Goal: Find specific page/section: Find specific page/section

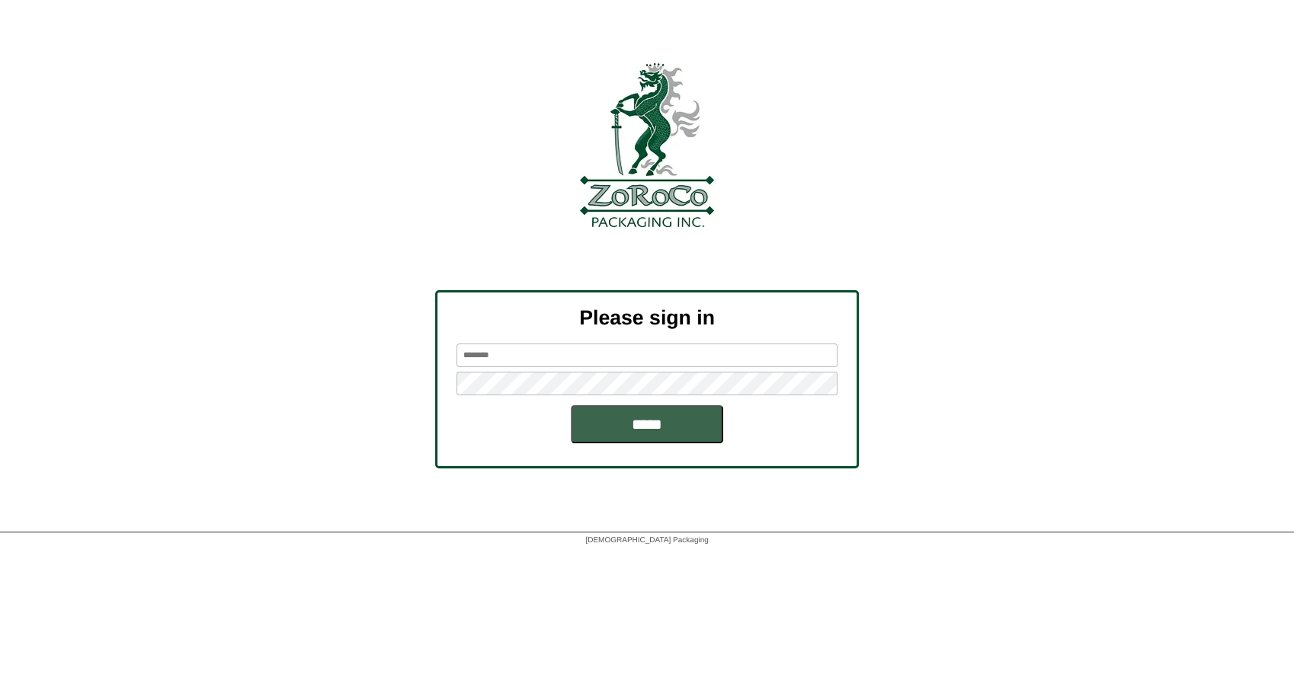
click at [626, 354] on input "text" at bounding box center [646, 356] width 381 height 24
type input "******"
click at [659, 417] on input "*****" at bounding box center [647, 424] width 152 height 38
click at [654, 419] on input "*****" at bounding box center [647, 424] width 152 height 38
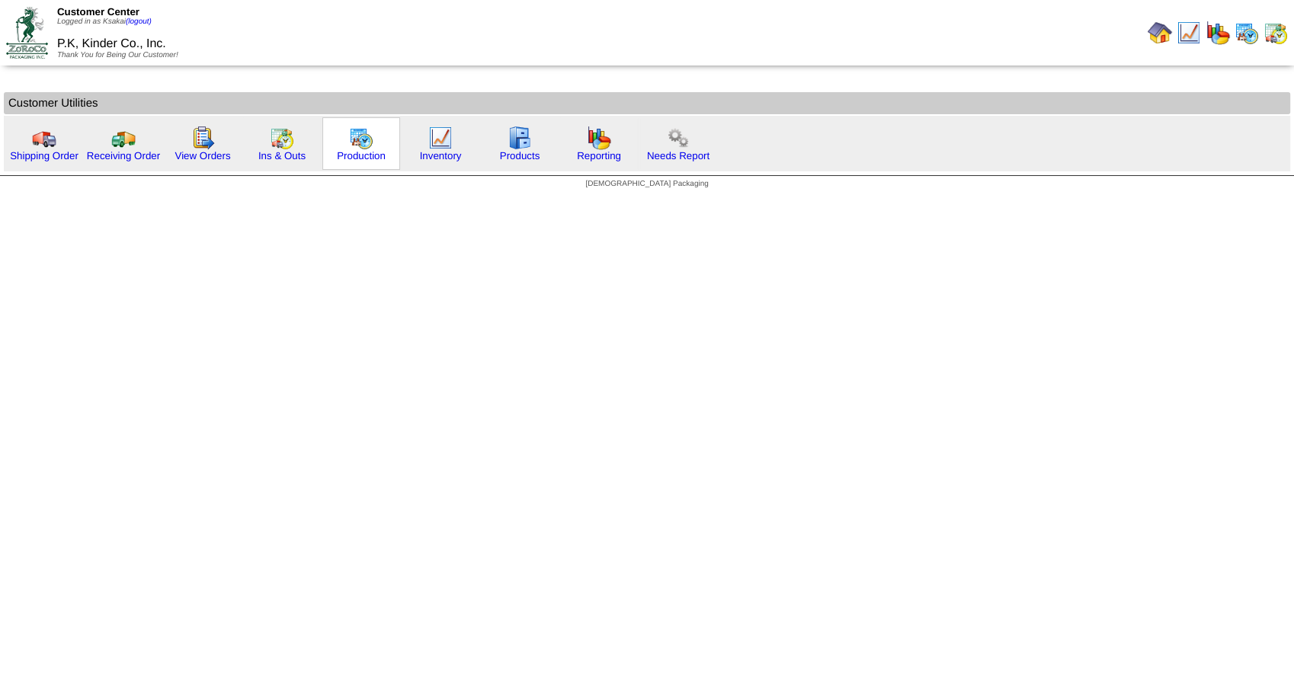
click at [351, 145] on img at bounding box center [361, 138] width 24 height 24
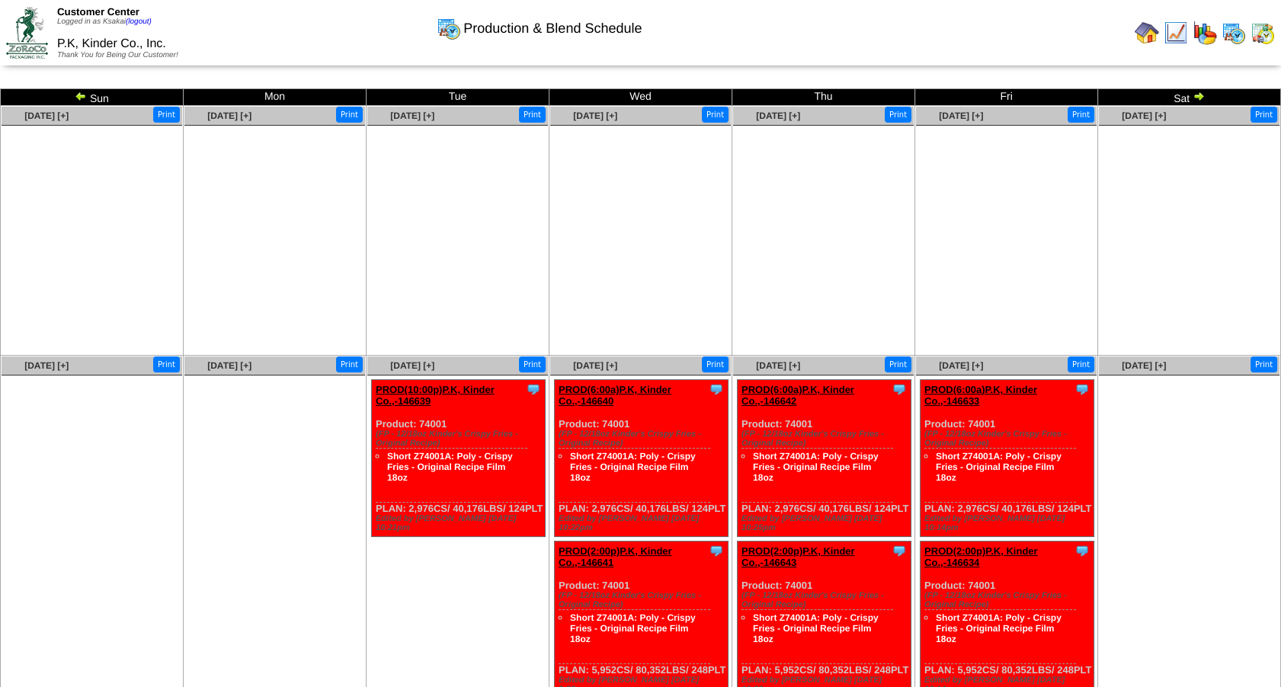
click at [78, 92] on img at bounding box center [81, 96] width 12 height 12
click at [79, 94] on img at bounding box center [81, 96] width 12 height 12
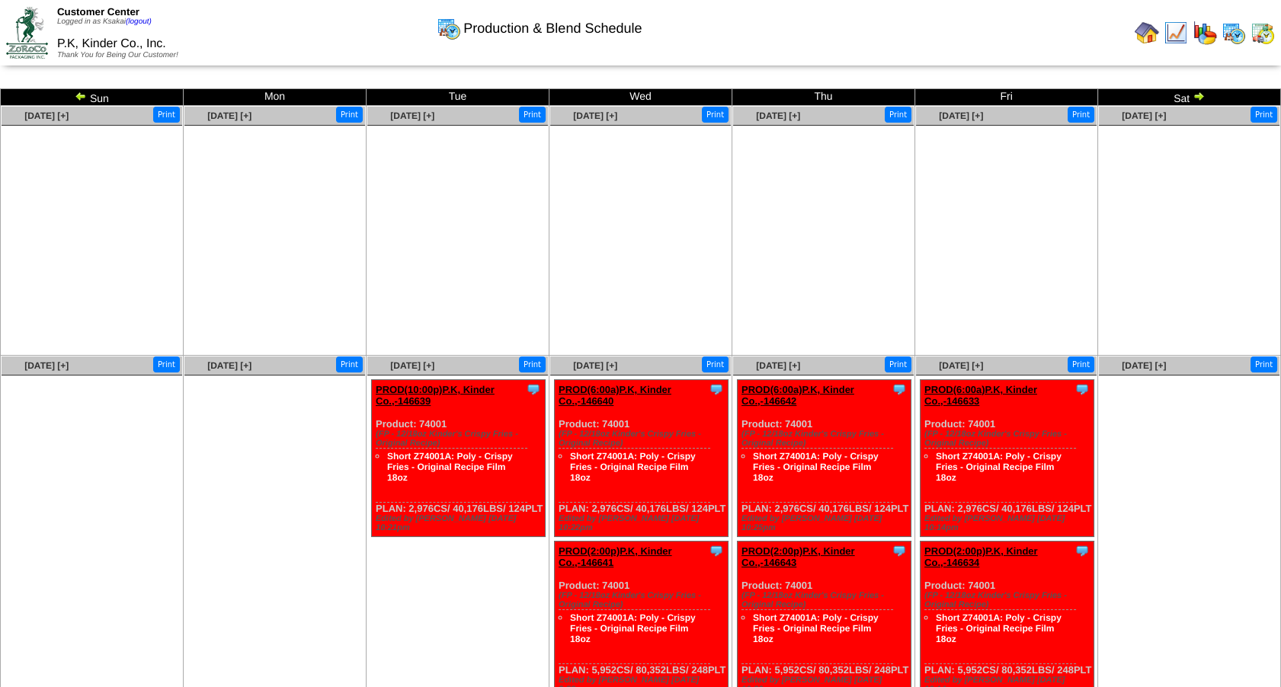
click at [79, 94] on img at bounding box center [81, 96] width 12 height 12
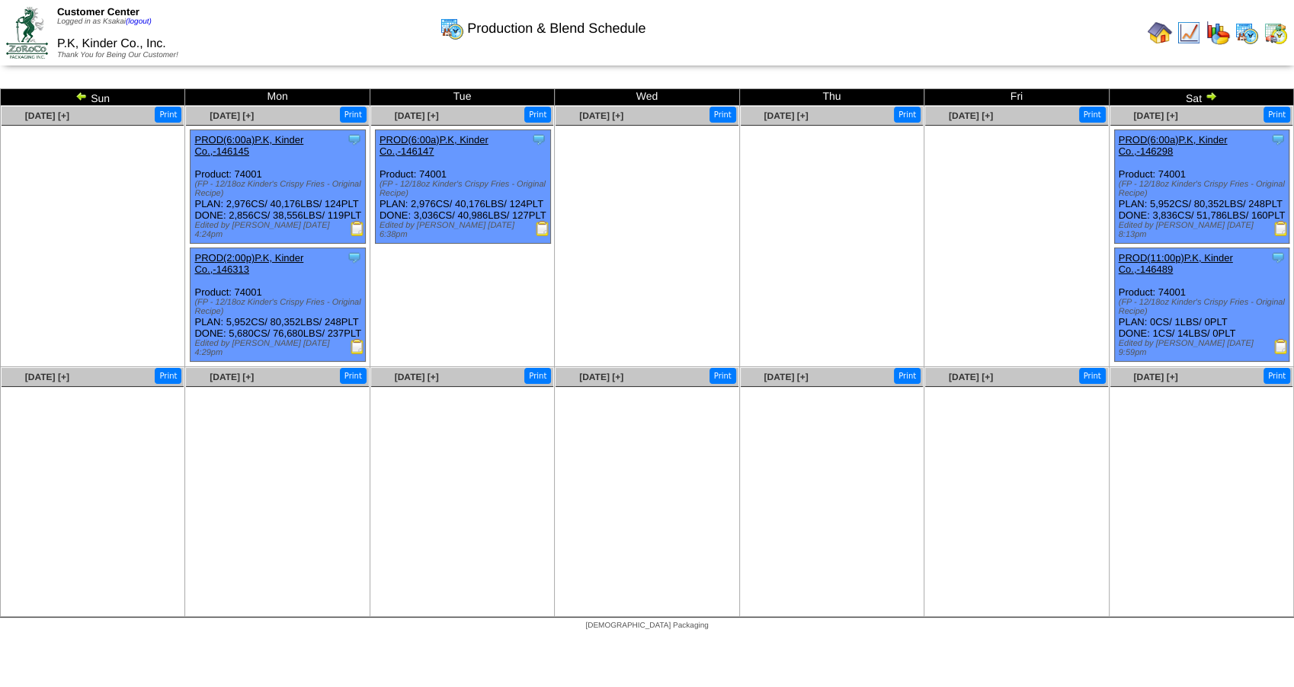
click at [79, 94] on img at bounding box center [81, 96] width 12 height 12
drag, startPoint x: 0, startPoint y: 0, endPoint x: 79, endPoint y: 94, distance: 122.7
click at [79, 94] on img at bounding box center [81, 96] width 12 height 12
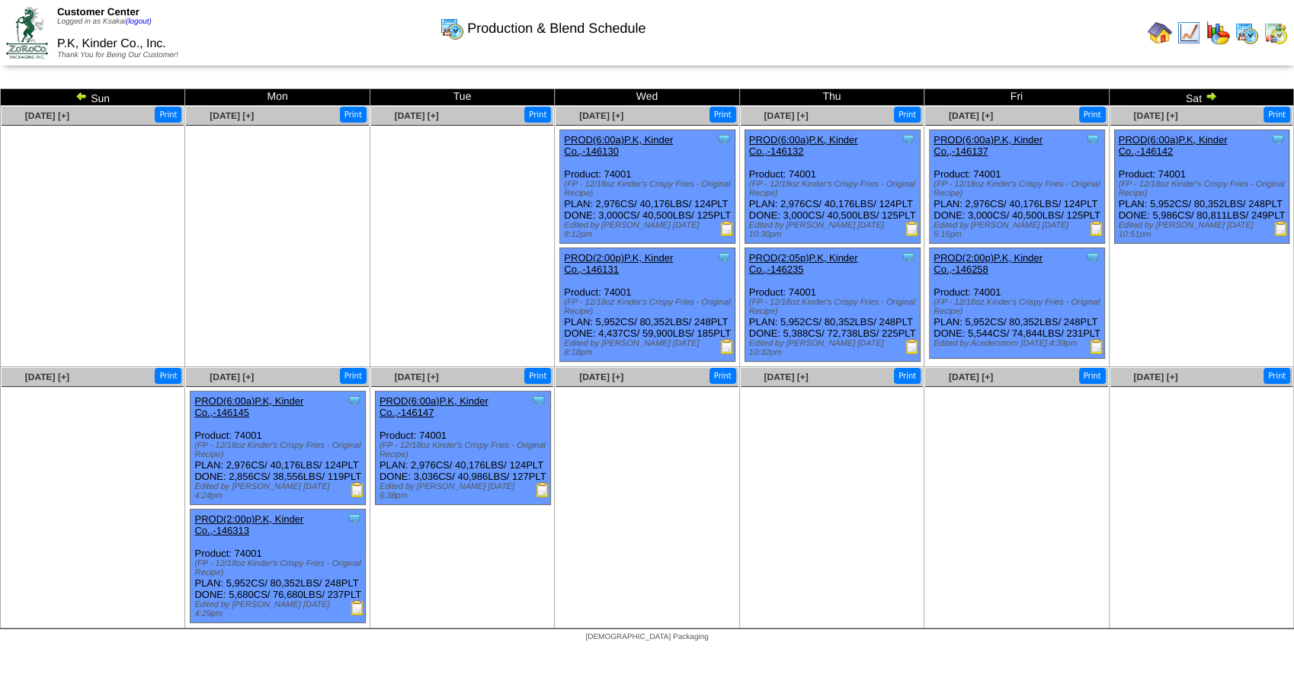
click at [79, 94] on img at bounding box center [81, 96] width 12 height 12
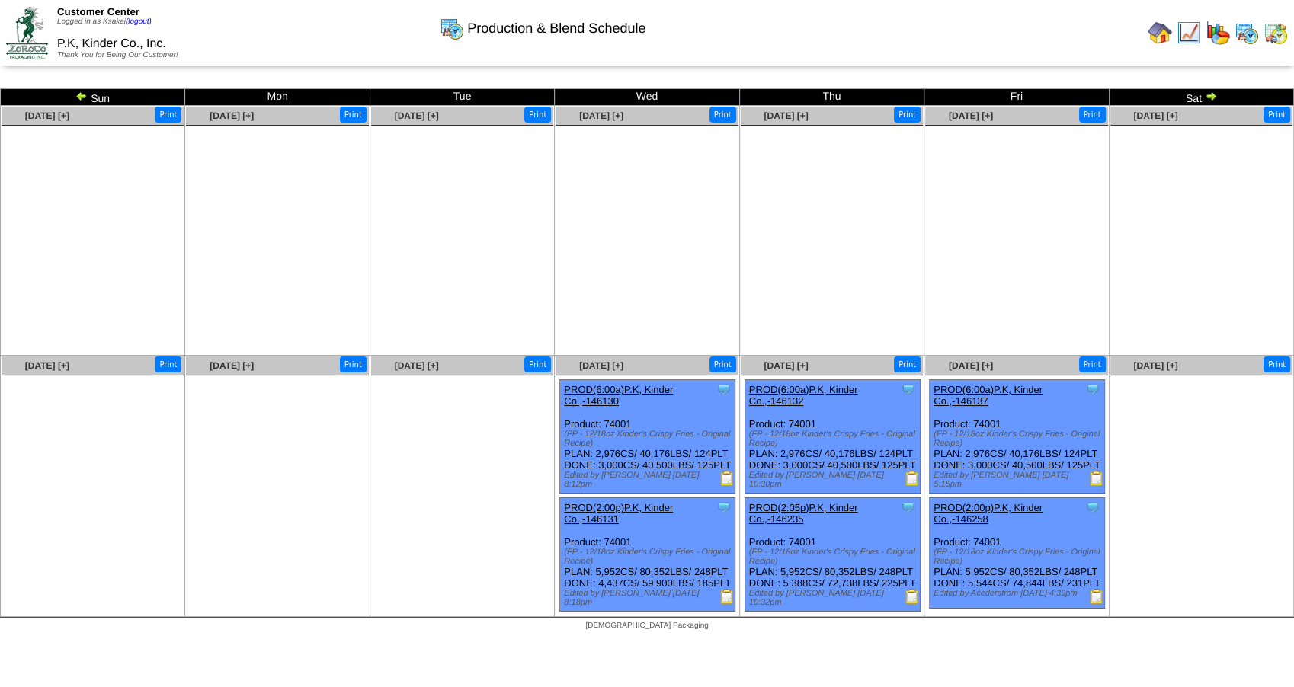
click at [79, 94] on img at bounding box center [81, 96] width 12 height 12
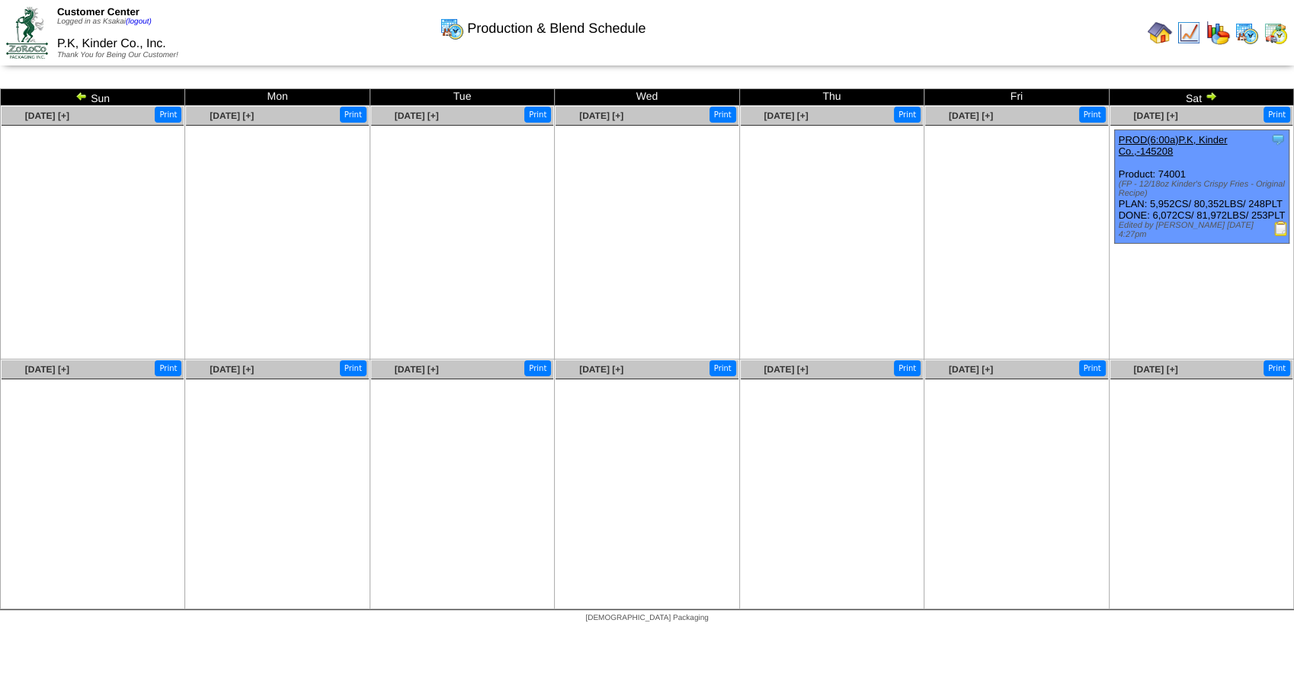
click at [78, 93] on img at bounding box center [81, 96] width 12 height 12
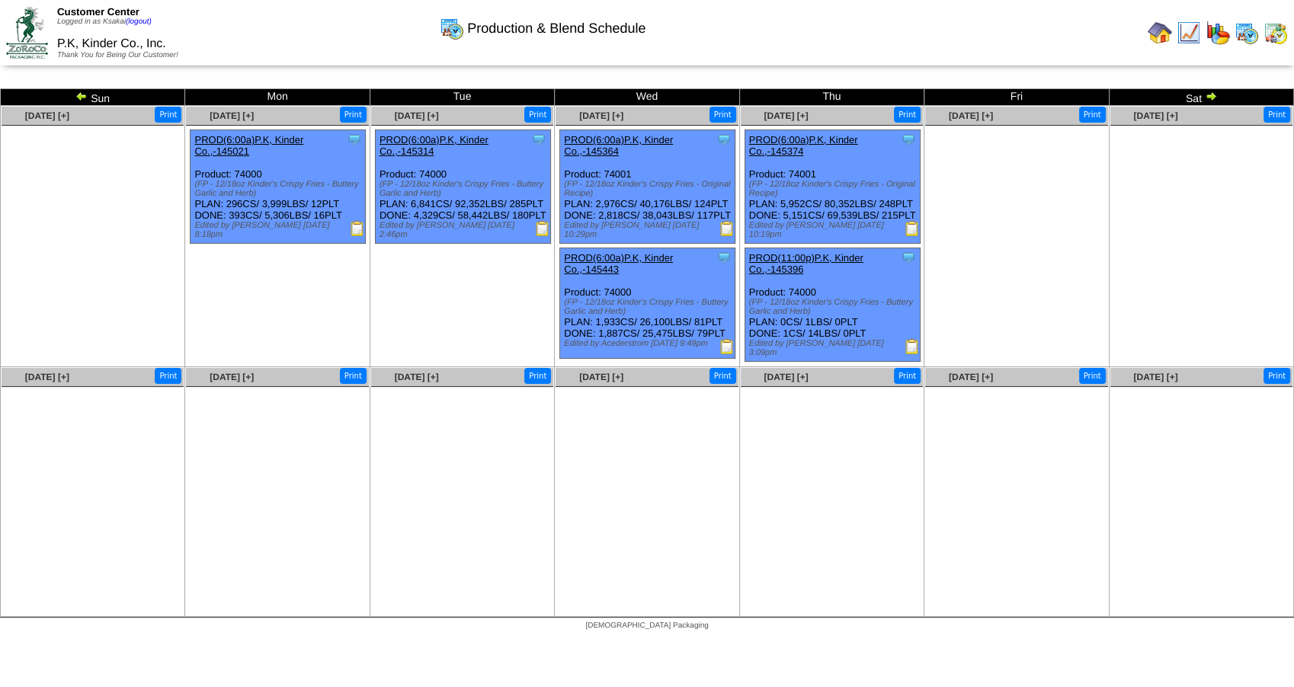
click at [78, 93] on img at bounding box center [81, 96] width 12 height 12
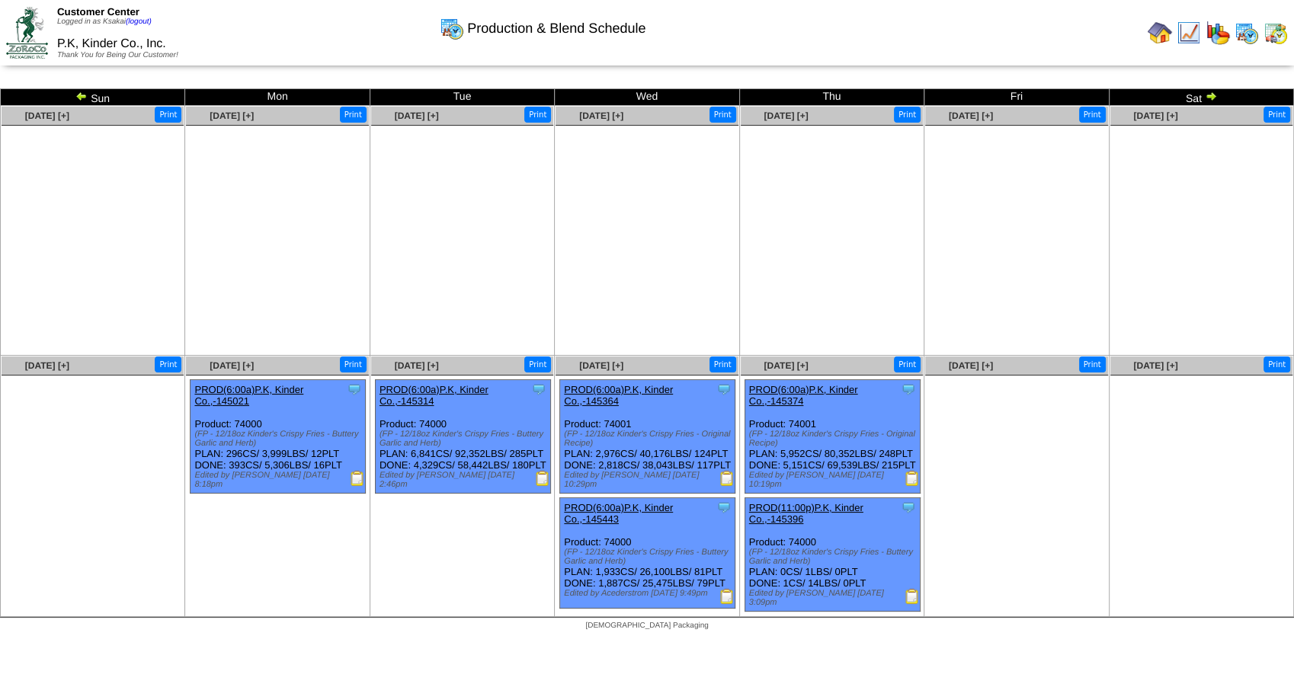
click at [78, 93] on img at bounding box center [81, 96] width 12 height 12
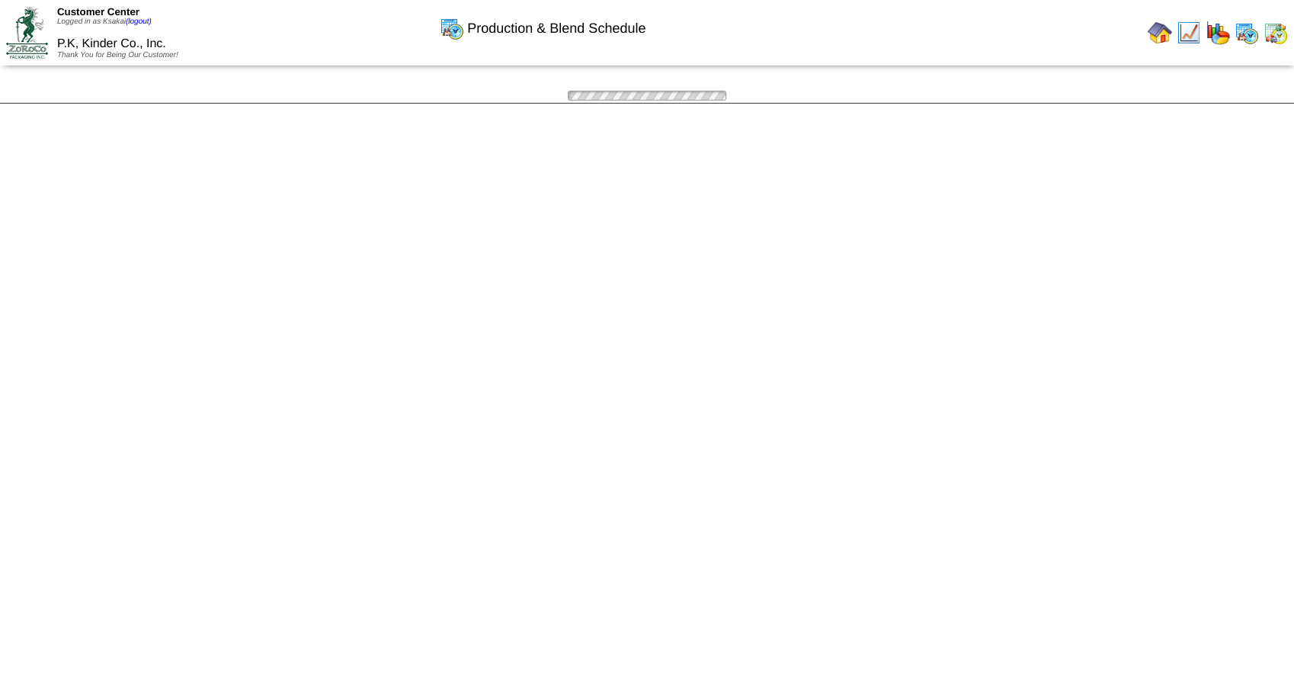
click at [78, 93] on div at bounding box center [647, 95] width 1294 height 14
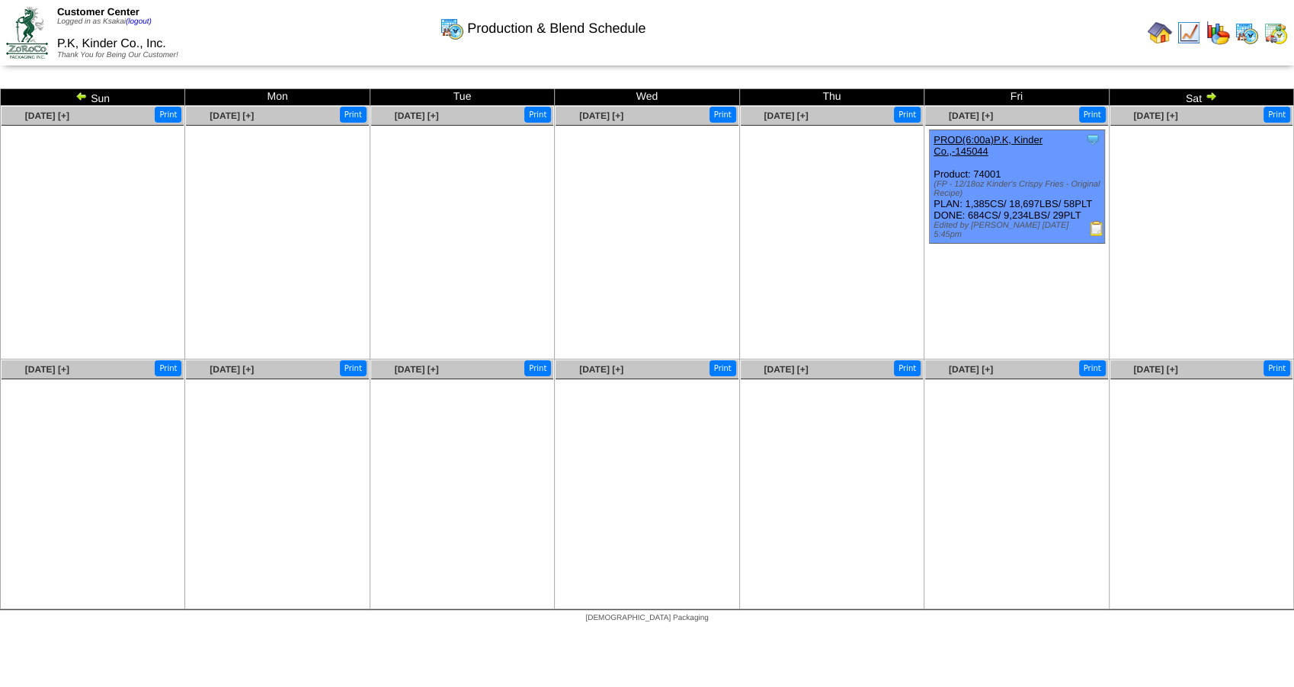
click at [78, 93] on img at bounding box center [81, 96] width 12 height 12
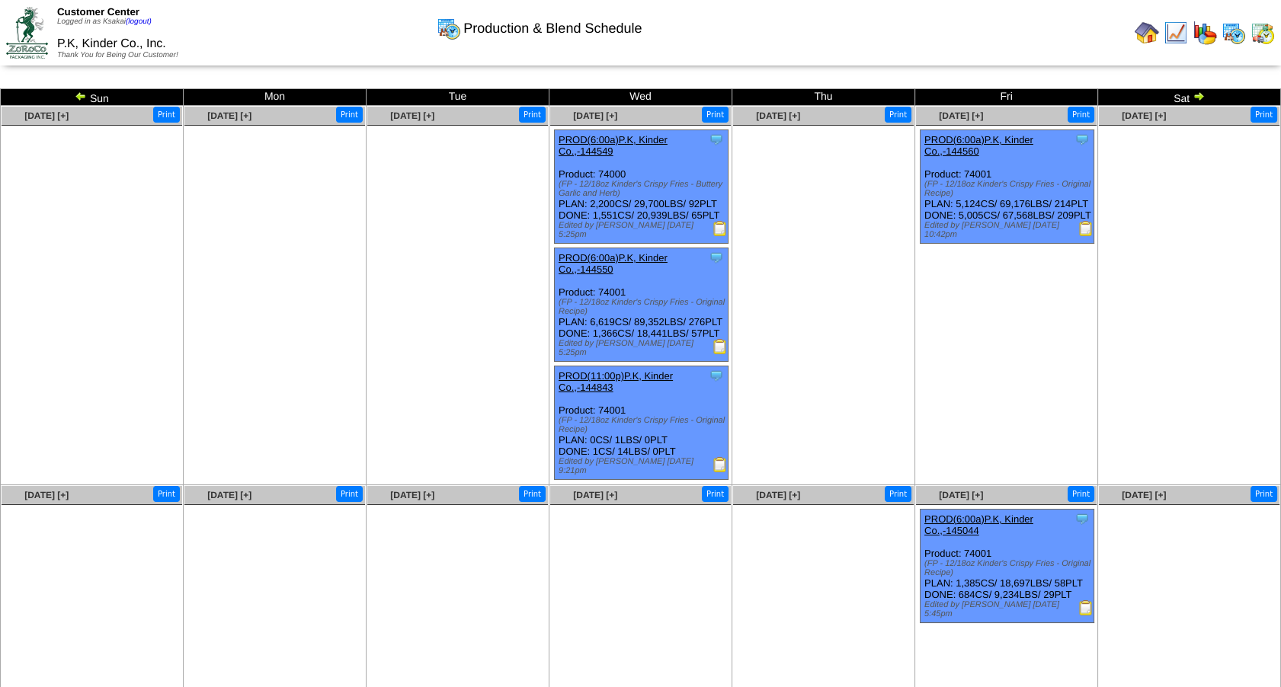
click at [78, 93] on img at bounding box center [81, 96] width 12 height 12
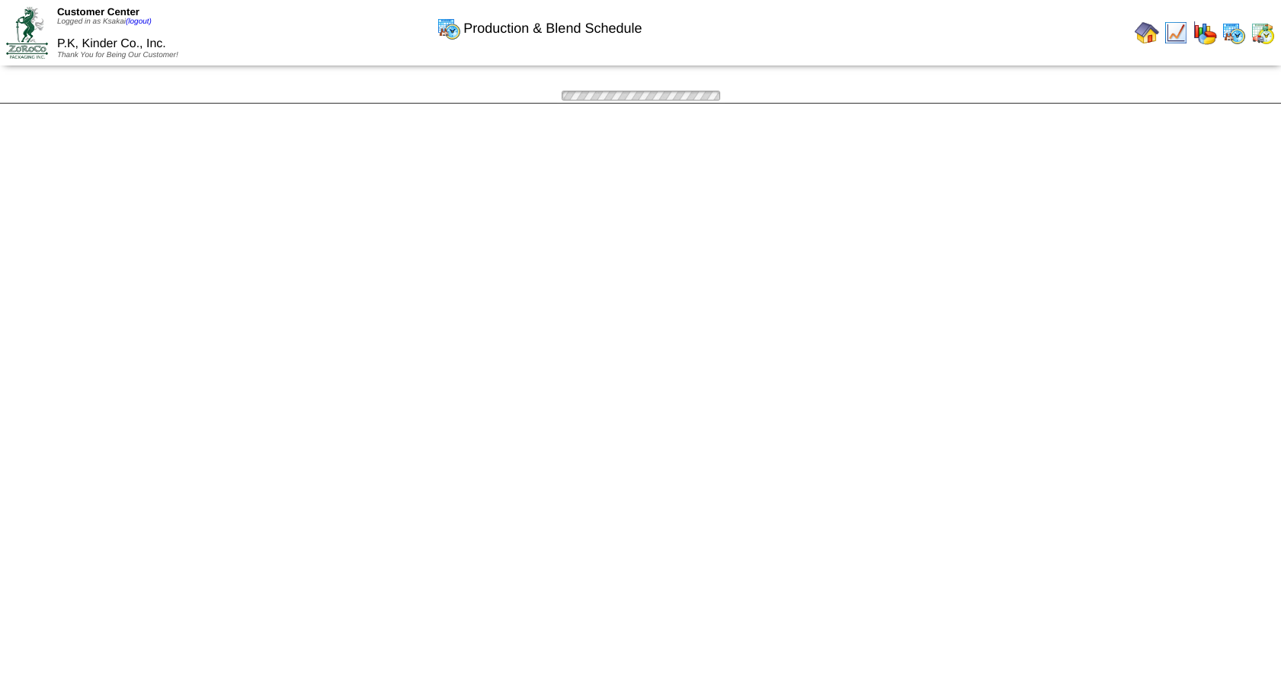
click at [78, 93] on div "Production & Blend Schedule Sun Mon Tue Wed Thu Fri Sat Jun 29 [+] Print" at bounding box center [640, 95] width 1281 height 15
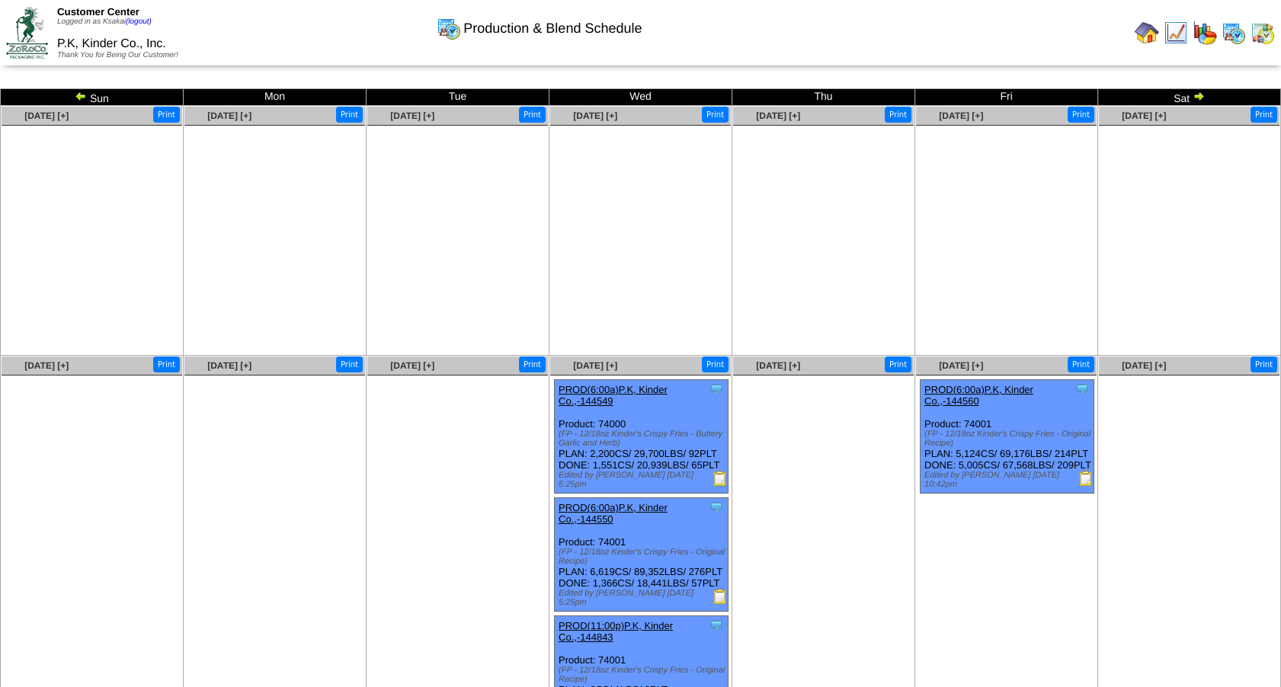
click at [78, 93] on img at bounding box center [81, 96] width 12 height 12
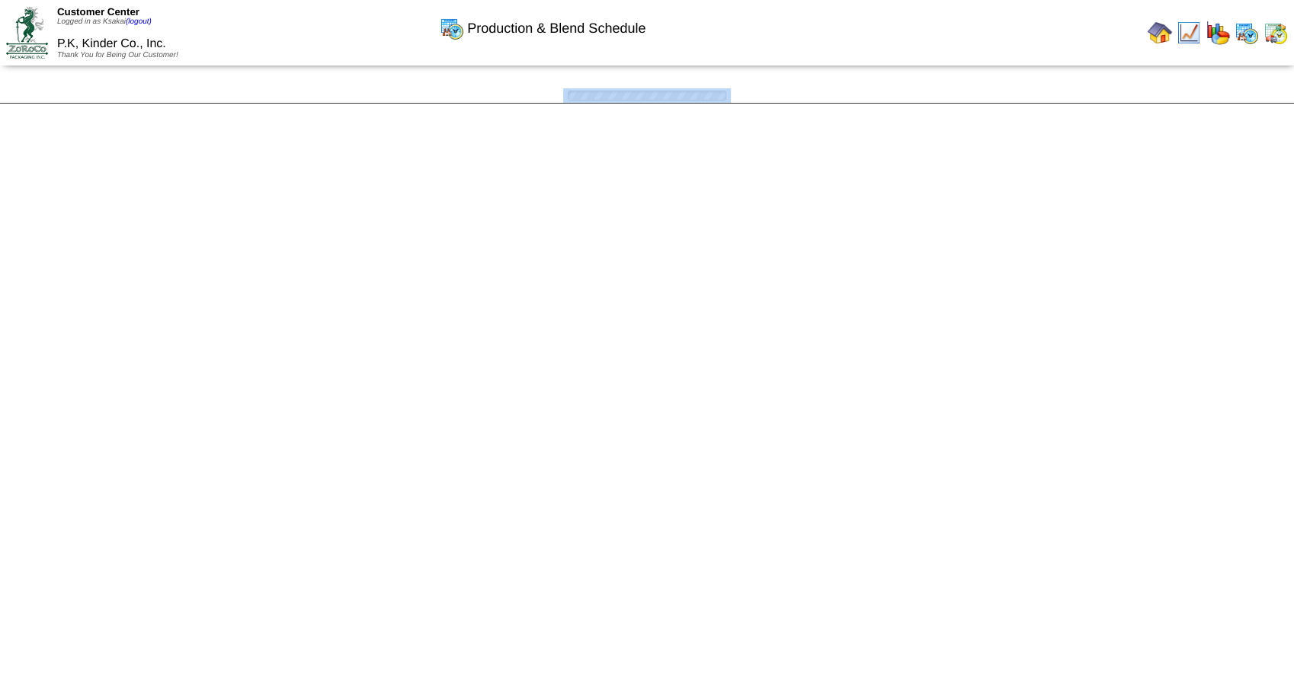
click at [78, 93] on div at bounding box center [647, 95] width 1294 height 14
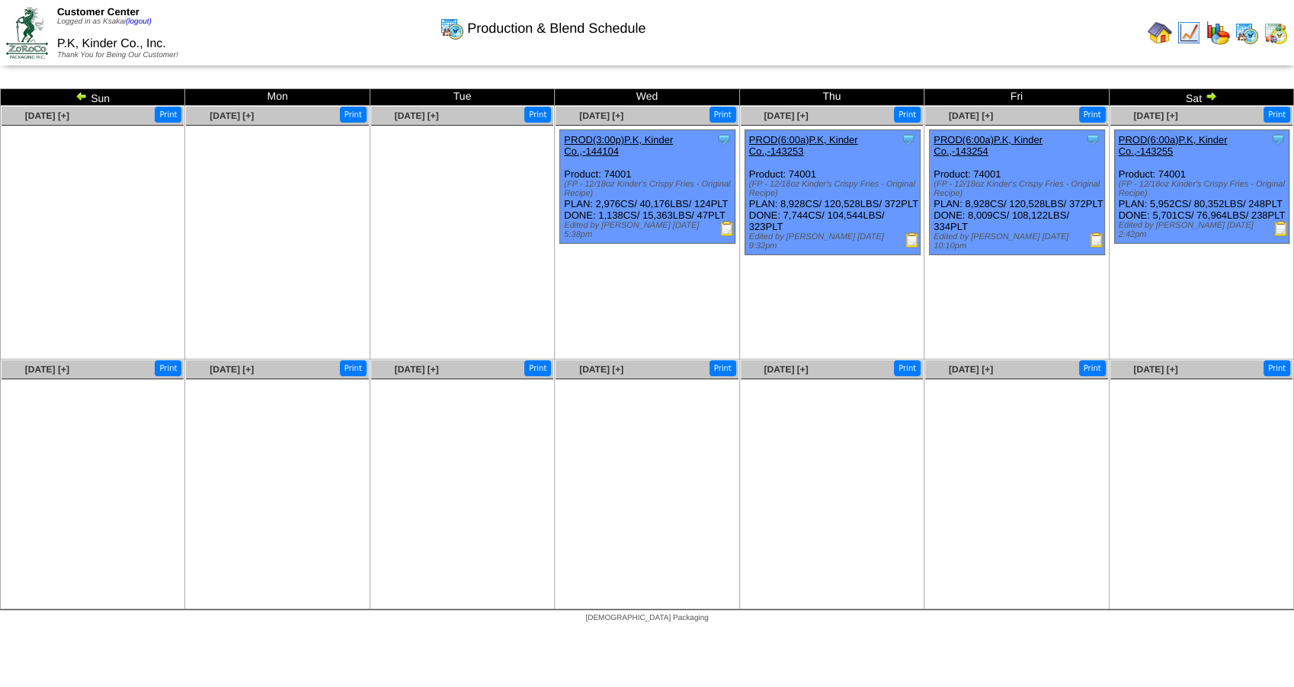
drag, startPoint x: 0, startPoint y: 0, endPoint x: 78, endPoint y: 93, distance: 121.7
click at [78, 93] on img at bounding box center [81, 96] width 12 height 12
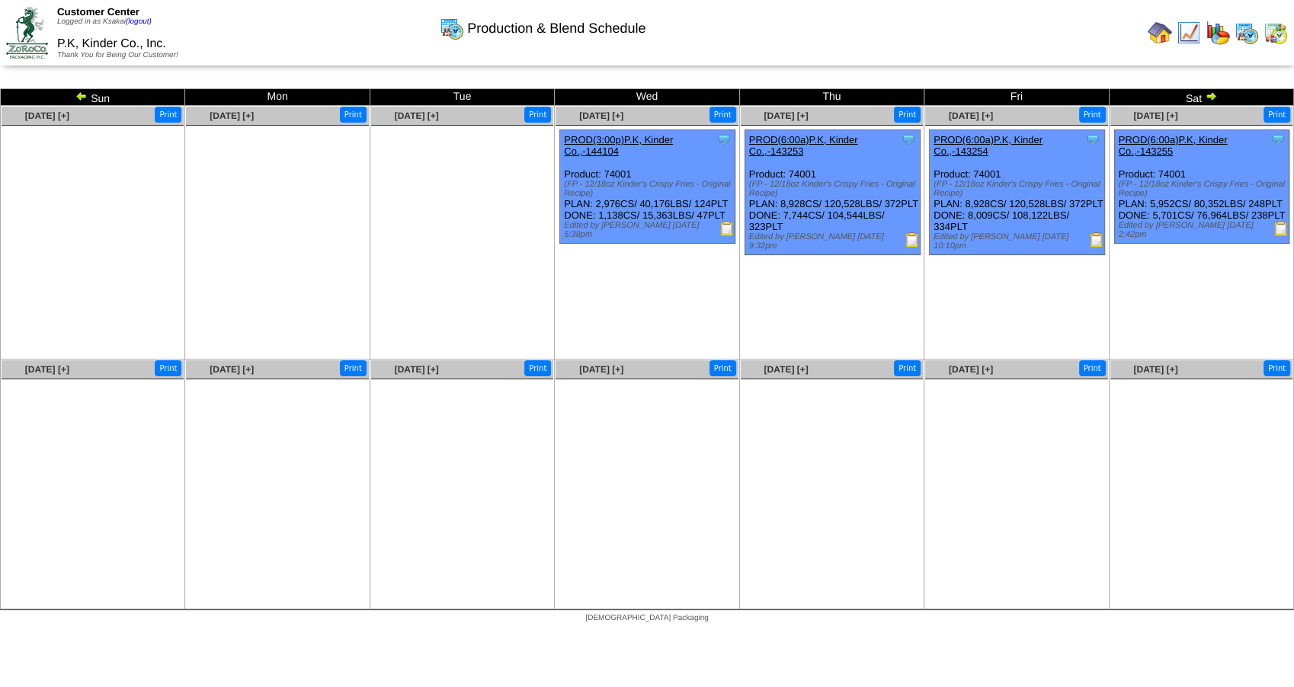
click at [78, 93] on img at bounding box center [81, 96] width 12 height 12
click at [78, 98] on img at bounding box center [81, 96] width 12 height 12
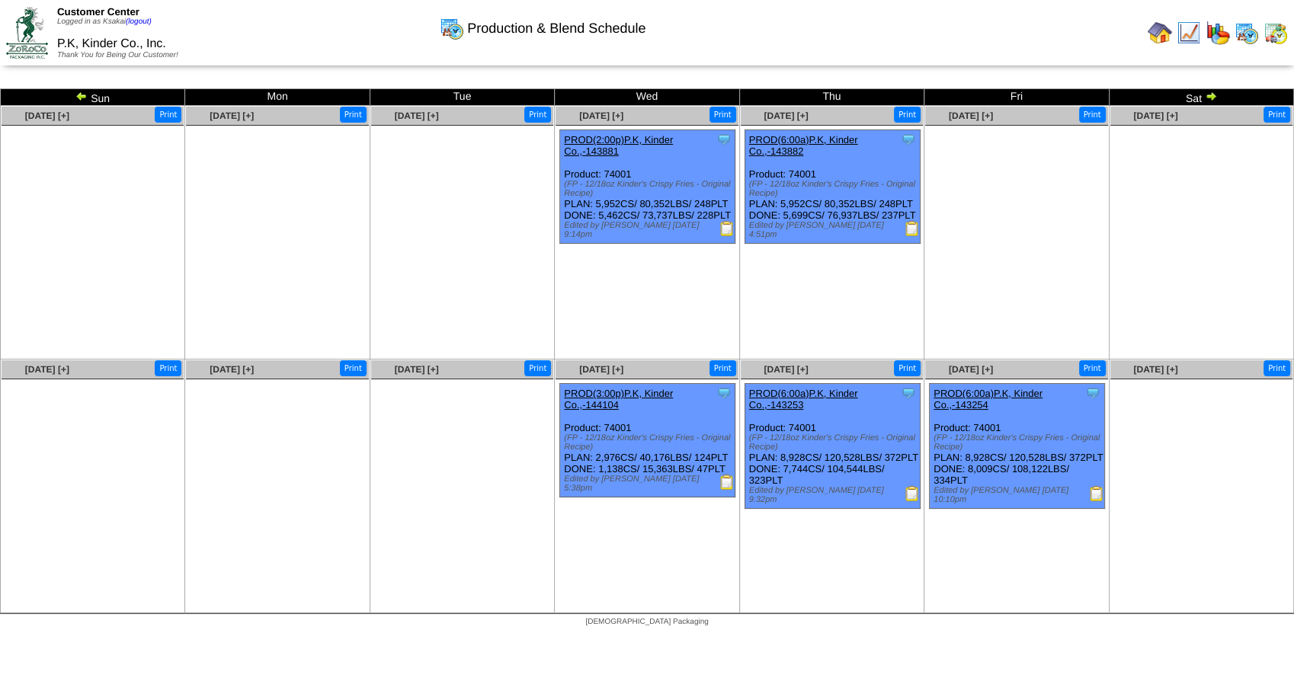
click at [78, 98] on img at bounding box center [81, 96] width 12 height 12
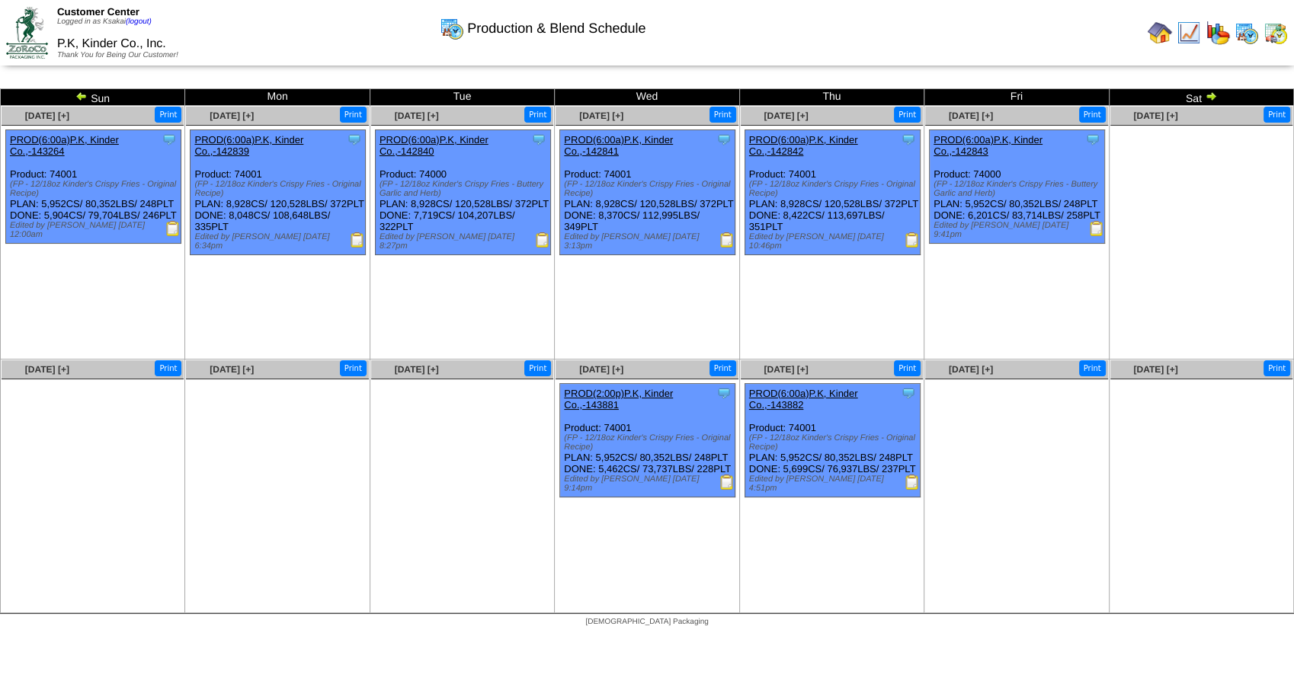
click at [78, 98] on img at bounding box center [81, 96] width 12 height 12
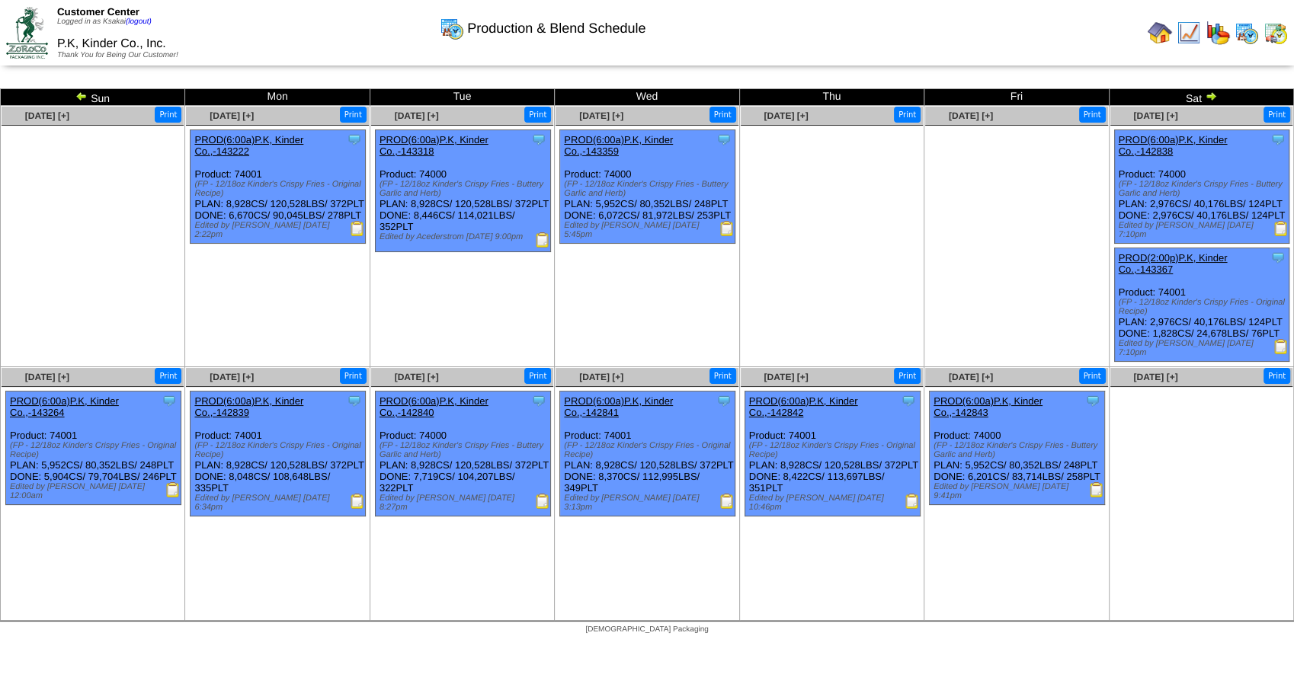
click at [78, 98] on img at bounding box center [81, 96] width 12 height 12
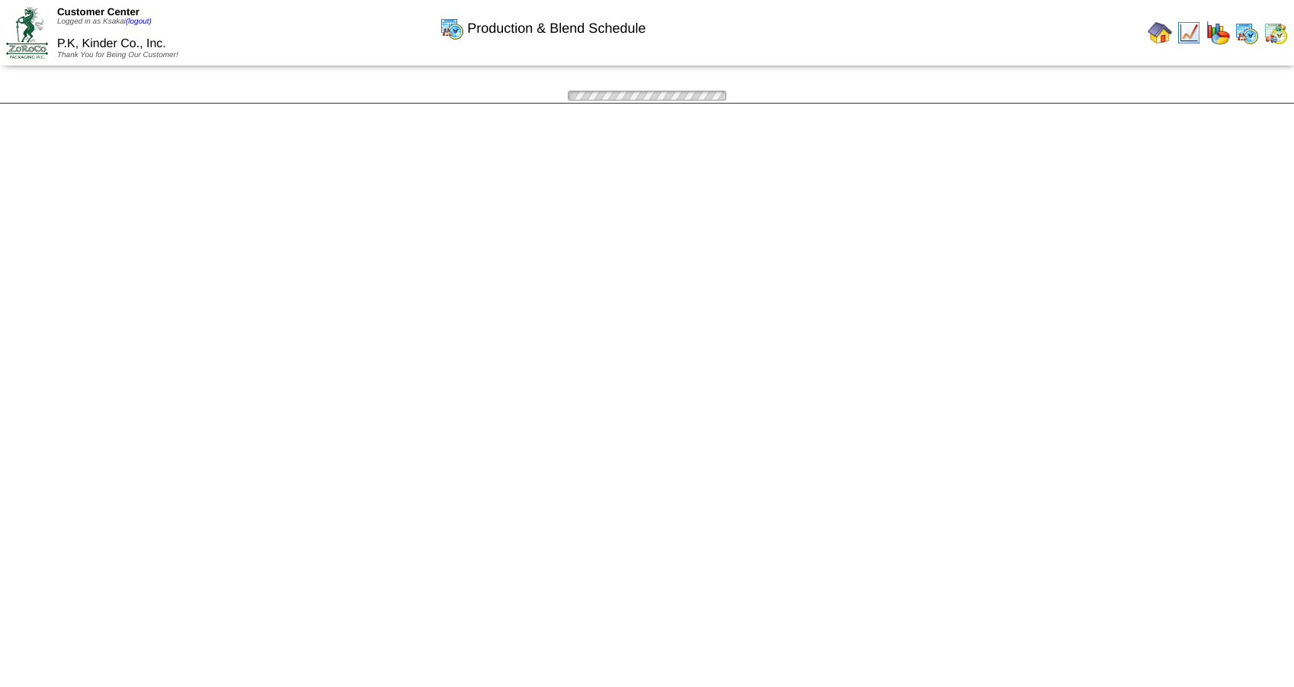
drag, startPoint x: 0, startPoint y: 0, endPoint x: 78, endPoint y: 98, distance: 125.2
click at [78, 98] on div "Production & Blend Schedule Sun Mon Tue Wed Thu Fri Sat May 25 [+] Print" at bounding box center [647, 95] width 1294 height 15
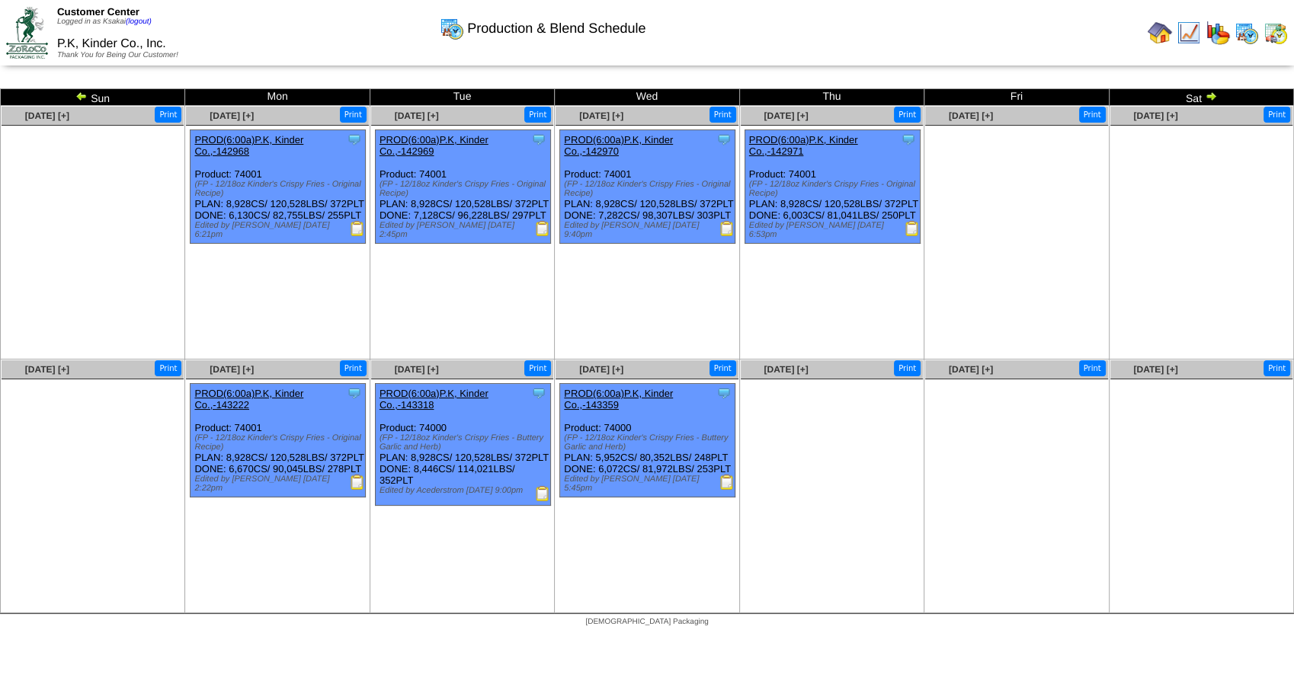
click at [81, 92] on img at bounding box center [81, 96] width 12 height 12
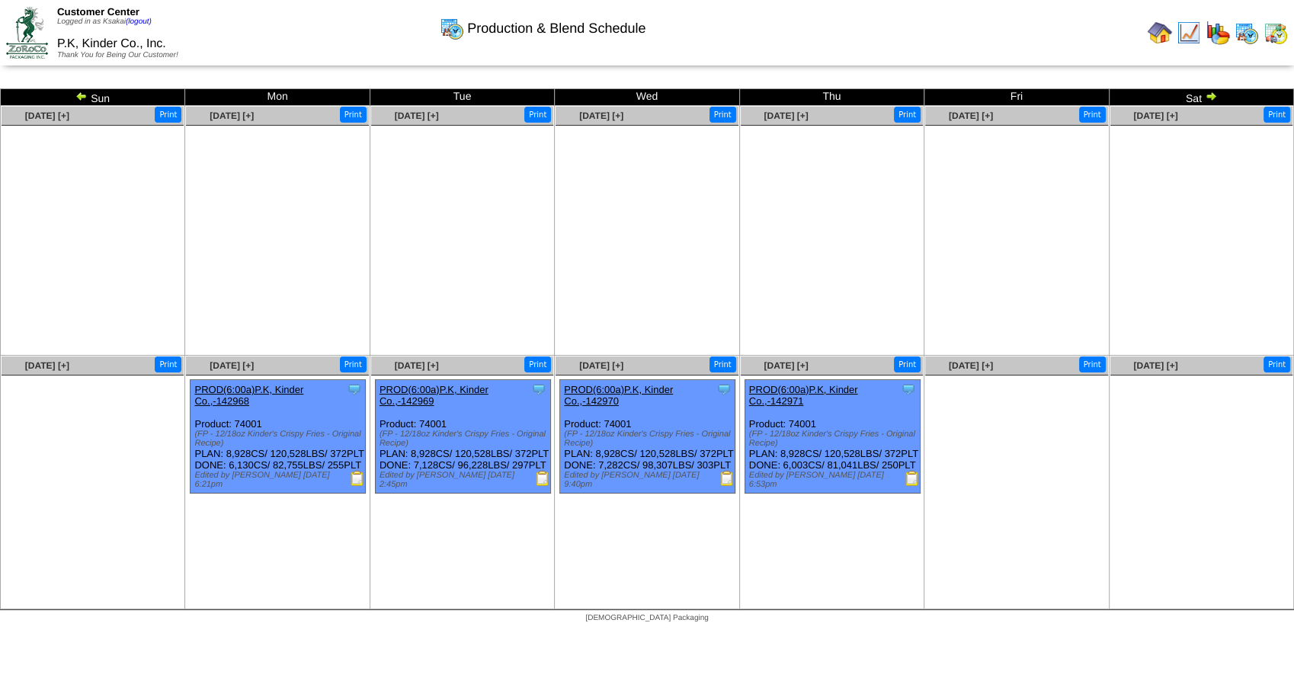
click at [1209, 94] on img at bounding box center [1211, 96] width 12 height 12
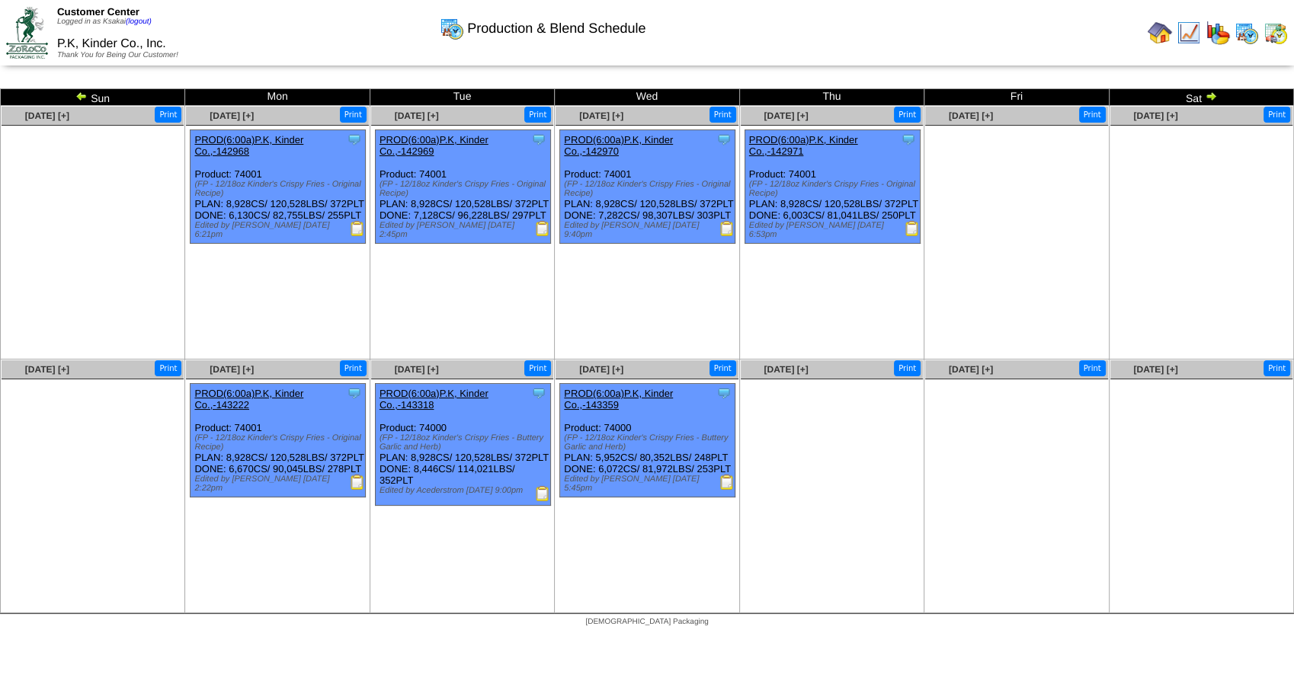
click at [85, 98] on img at bounding box center [81, 96] width 12 height 12
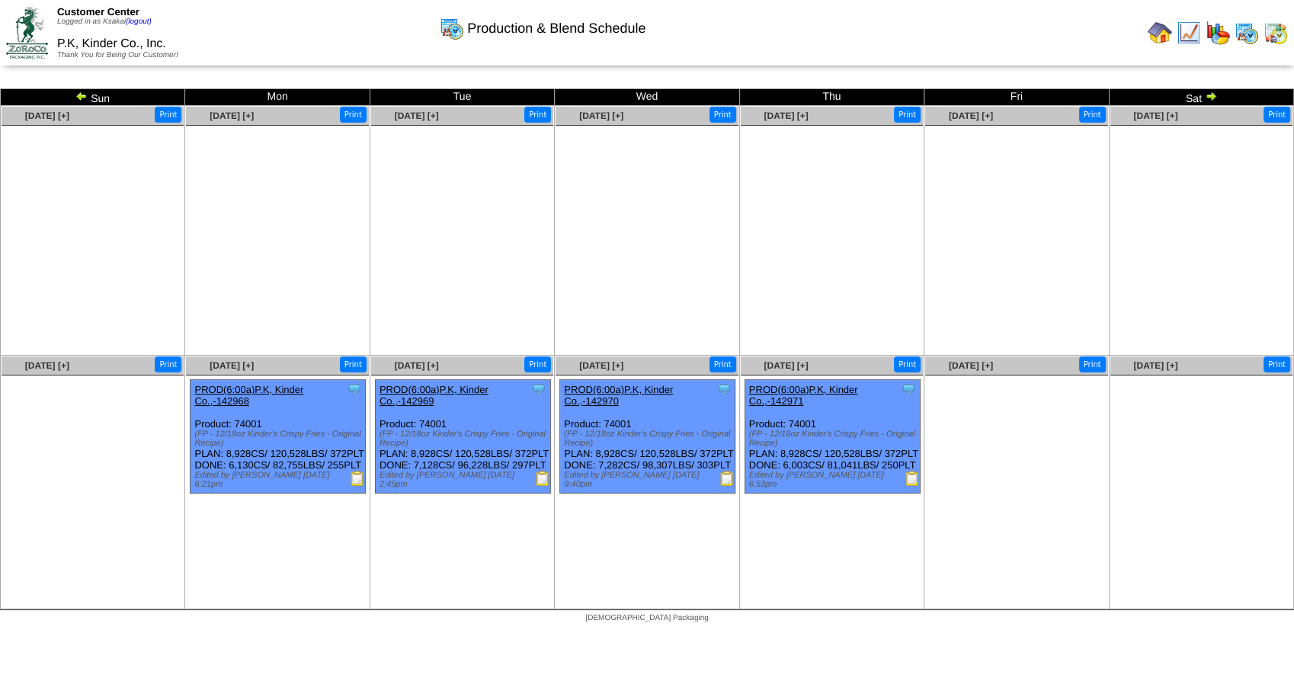
click at [1208, 95] on img at bounding box center [1211, 96] width 12 height 12
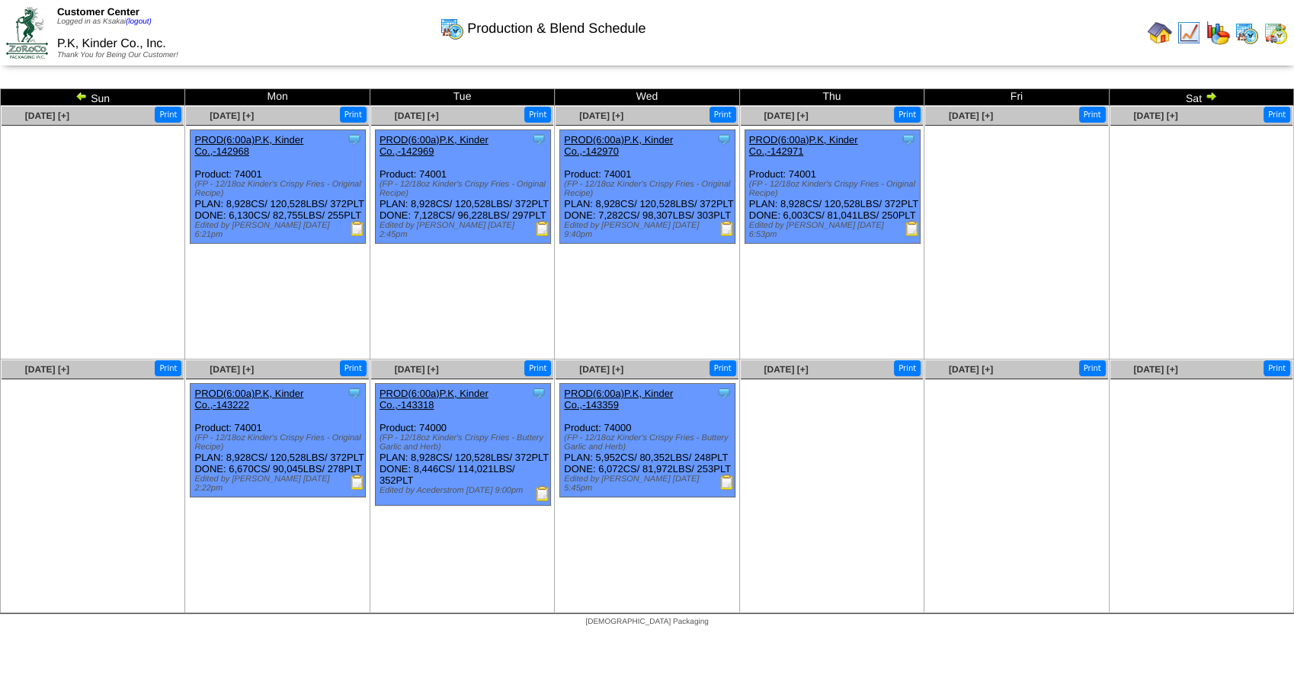
click at [1212, 92] on img at bounding box center [1211, 96] width 12 height 12
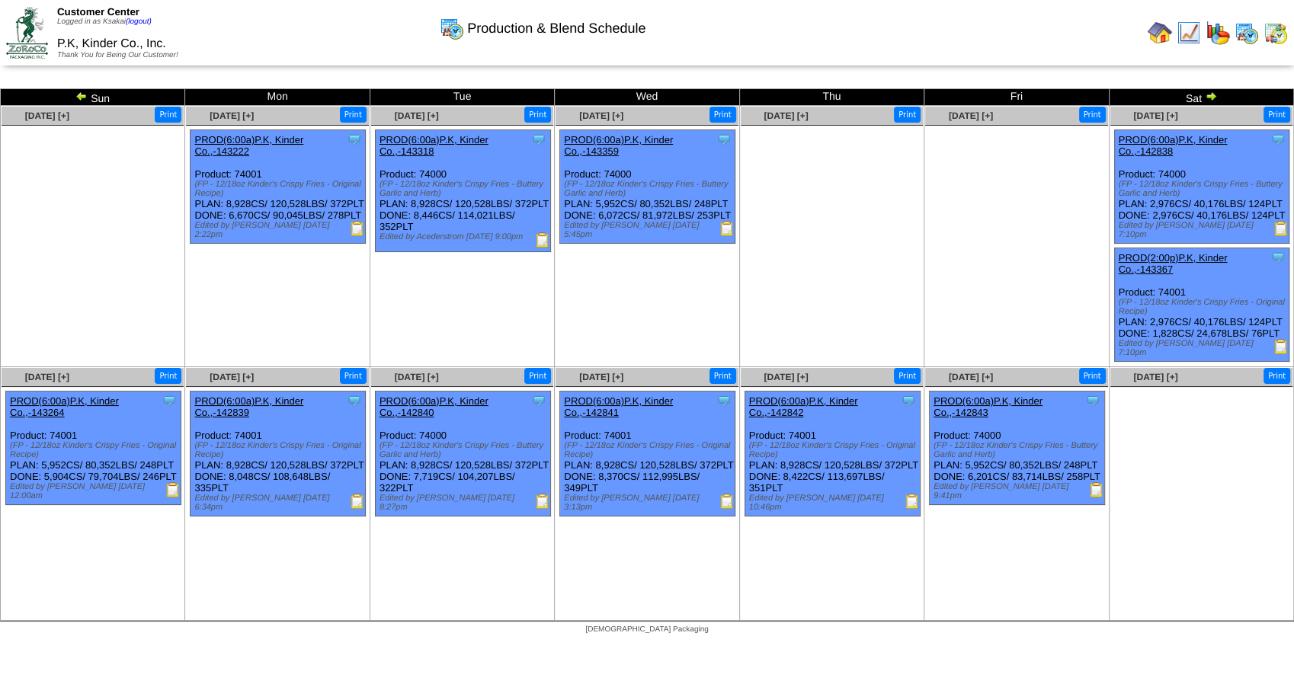
click at [1213, 94] on img at bounding box center [1211, 96] width 12 height 12
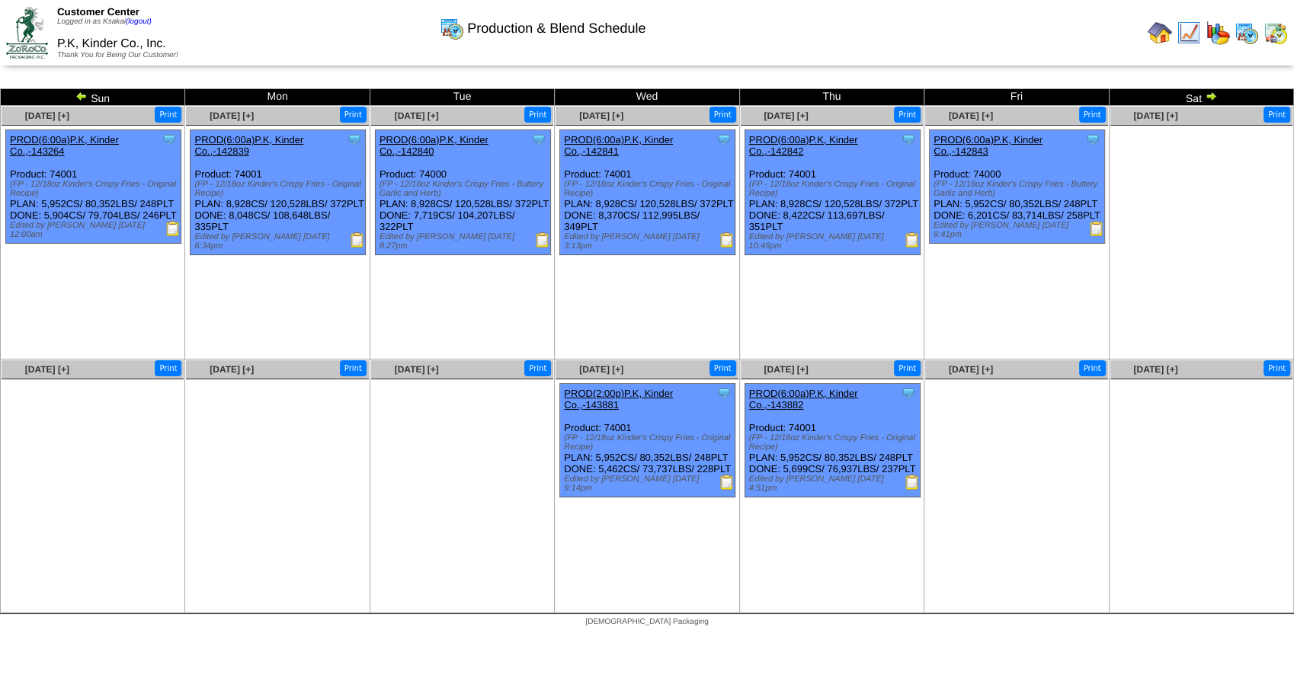
click at [1208, 92] on img at bounding box center [1211, 96] width 12 height 12
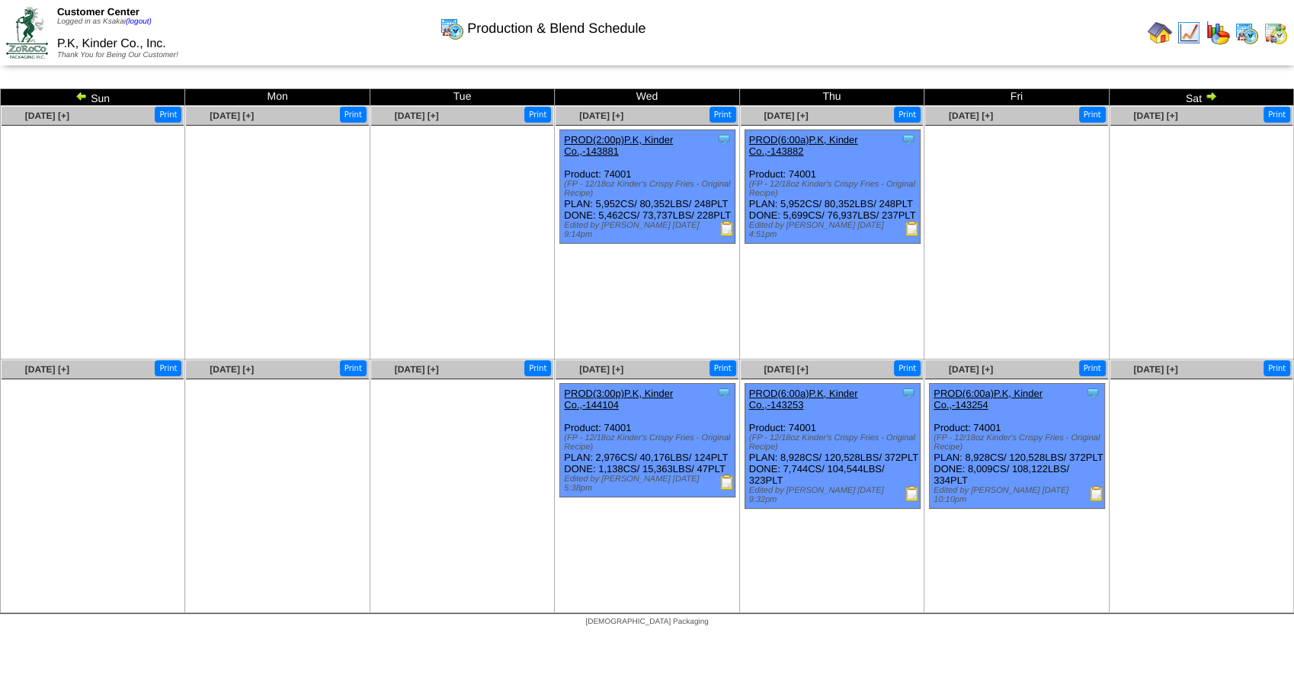
click at [1211, 91] on img at bounding box center [1211, 96] width 12 height 12
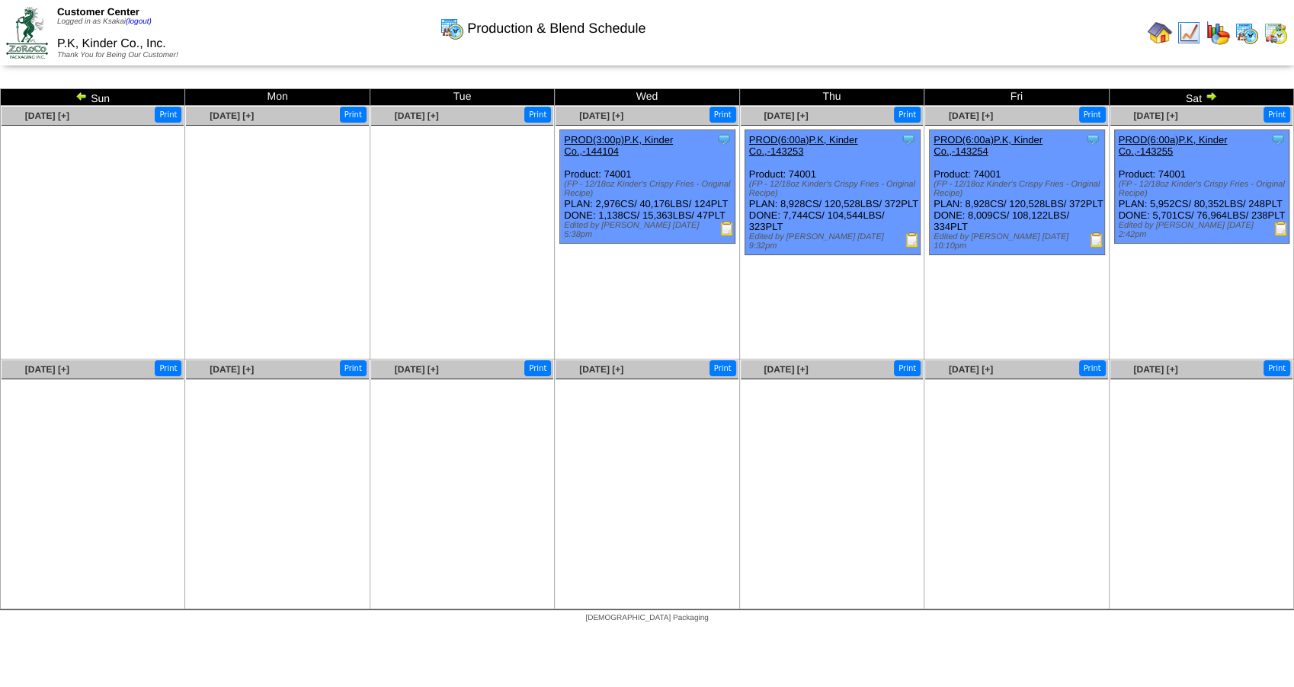
click at [1213, 101] on img at bounding box center [1211, 96] width 12 height 12
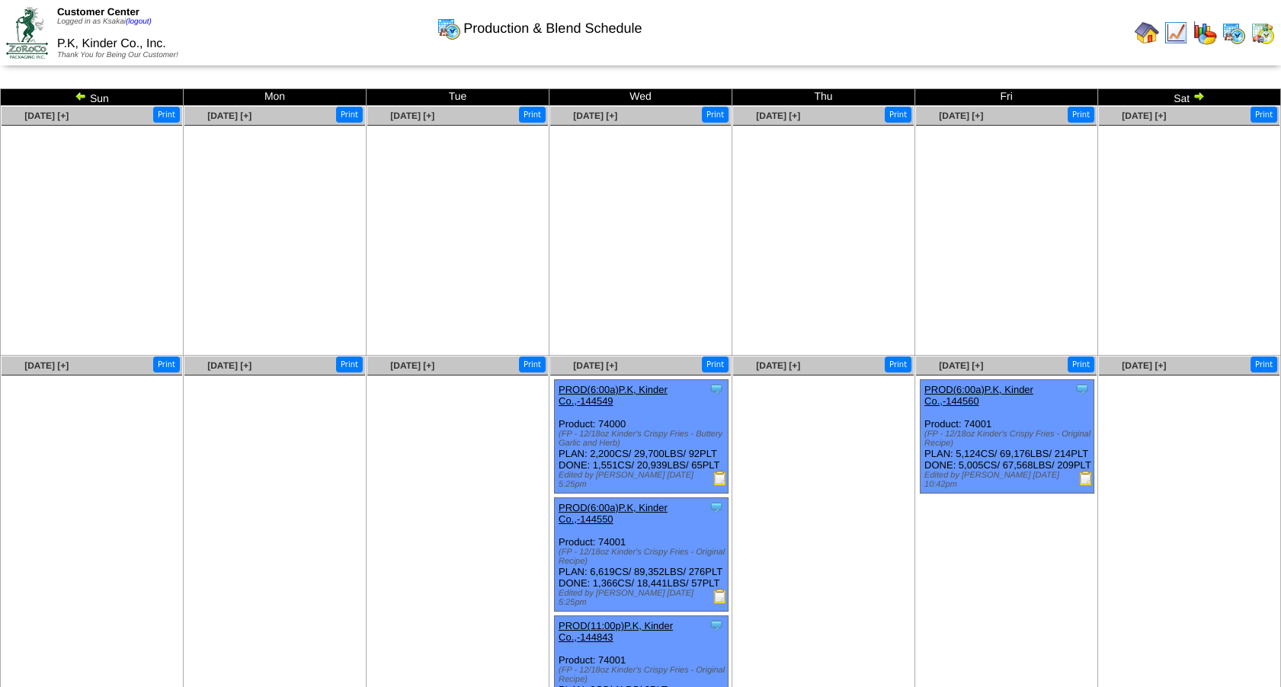
click at [1199, 96] on img at bounding box center [1198, 96] width 12 height 12
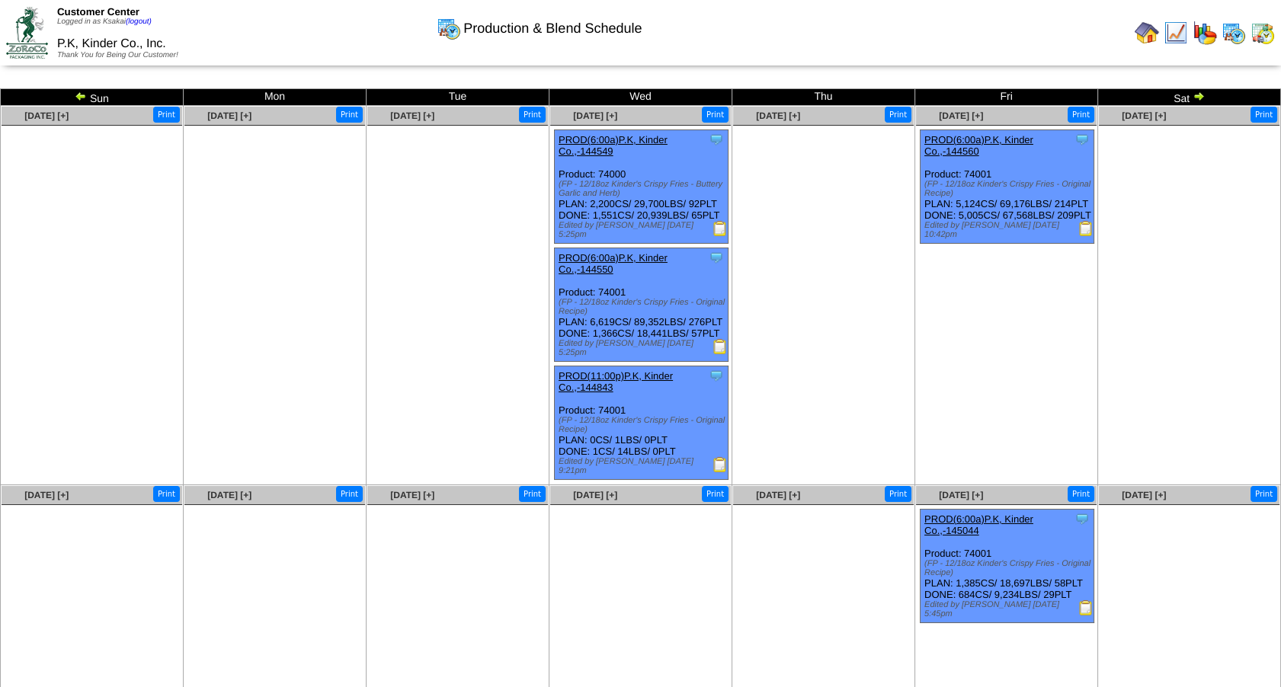
click at [1200, 94] on img at bounding box center [1198, 96] width 12 height 12
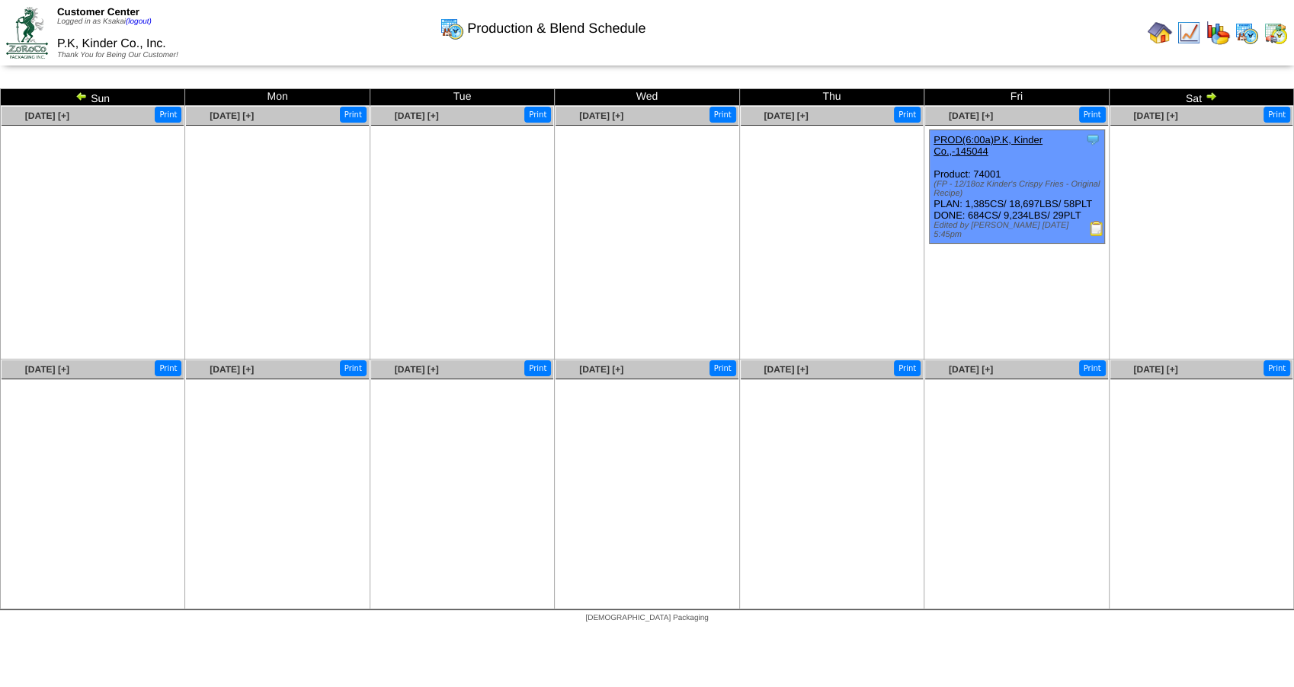
click at [1213, 95] on img at bounding box center [1211, 96] width 12 height 12
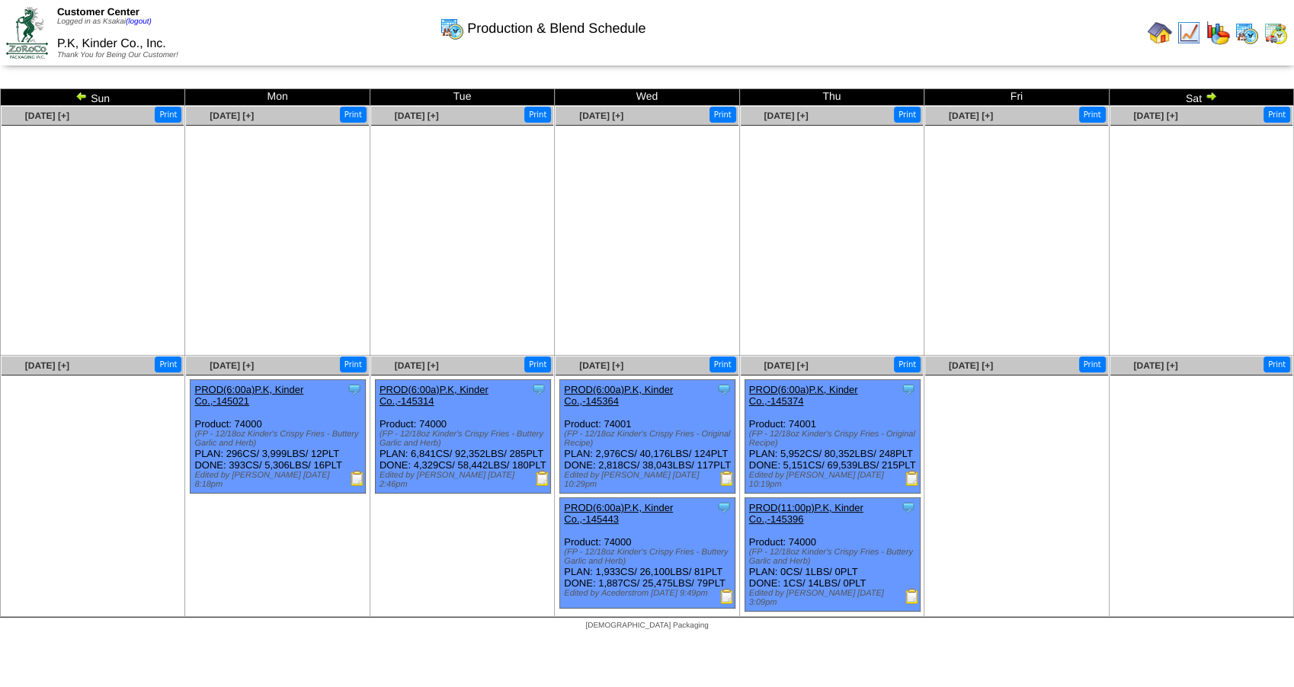
click at [1207, 96] on img at bounding box center [1211, 96] width 12 height 12
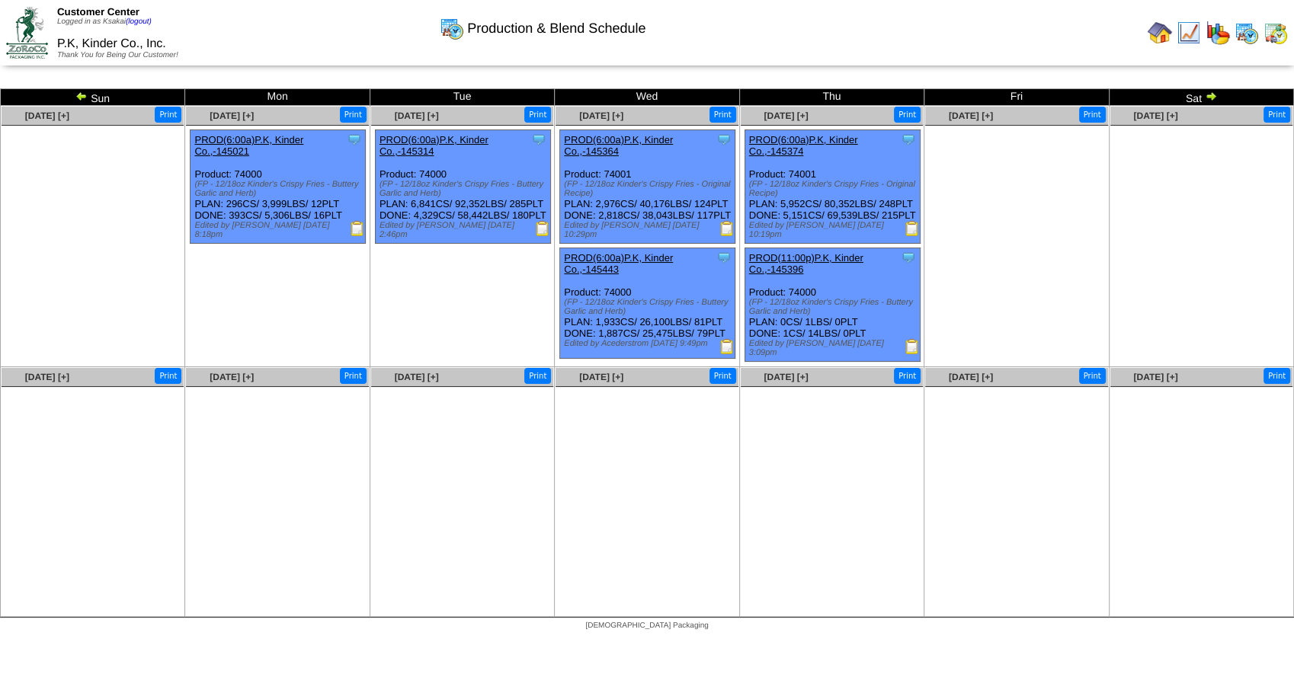
click at [1207, 96] on img at bounding box center [1211, 96] width 12 height 12
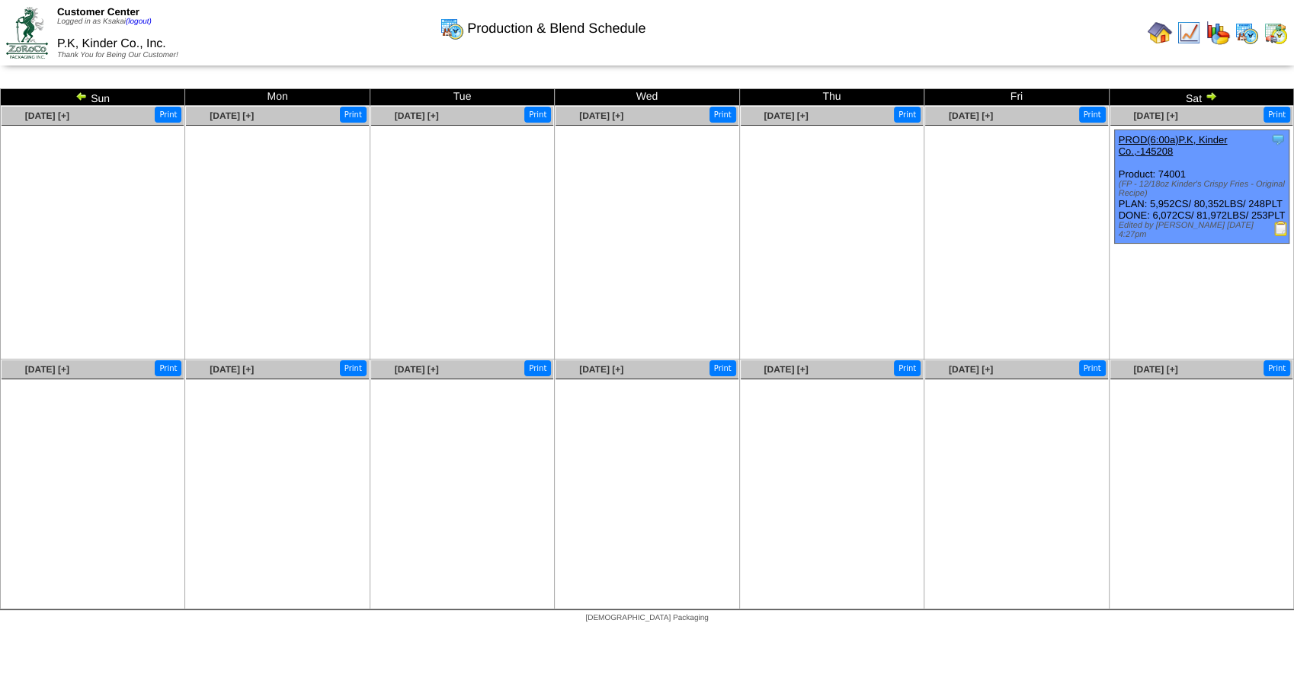
click at [1210, 97] on img at bounding box center [1211, 96] width 12 height 12
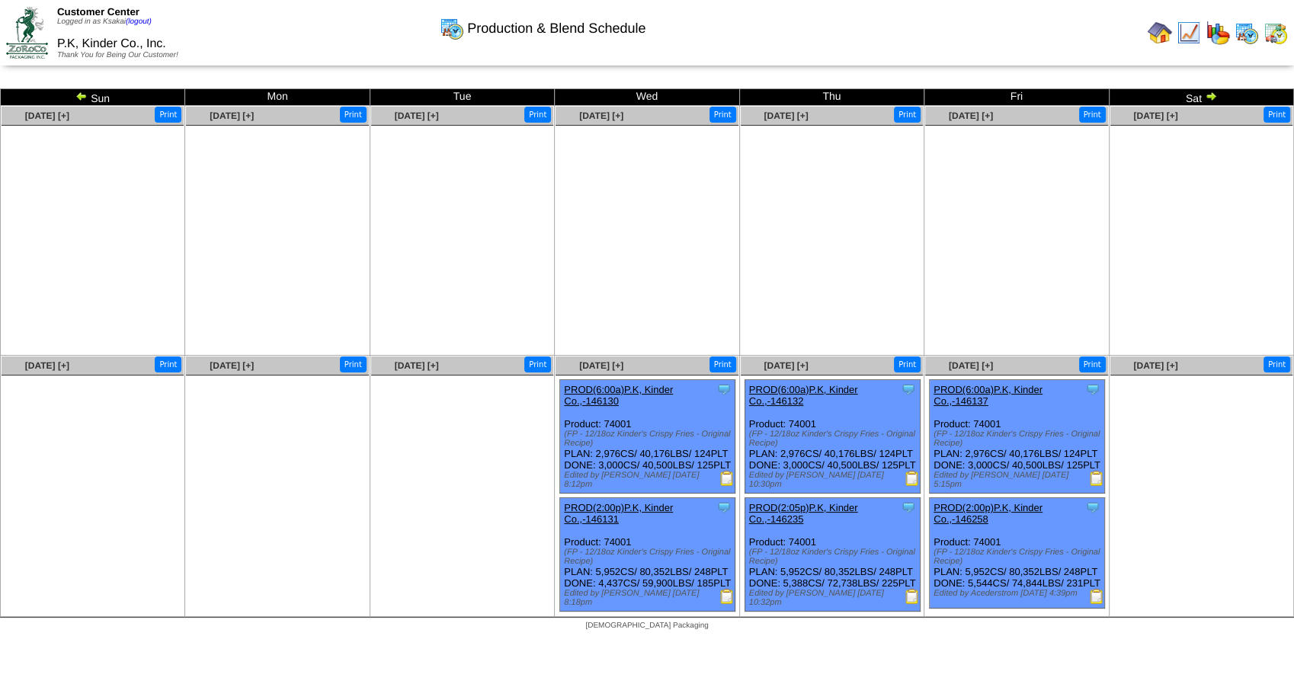
click at [1210, 94] on img at bounding box center [1211, 96] width 12 height 12
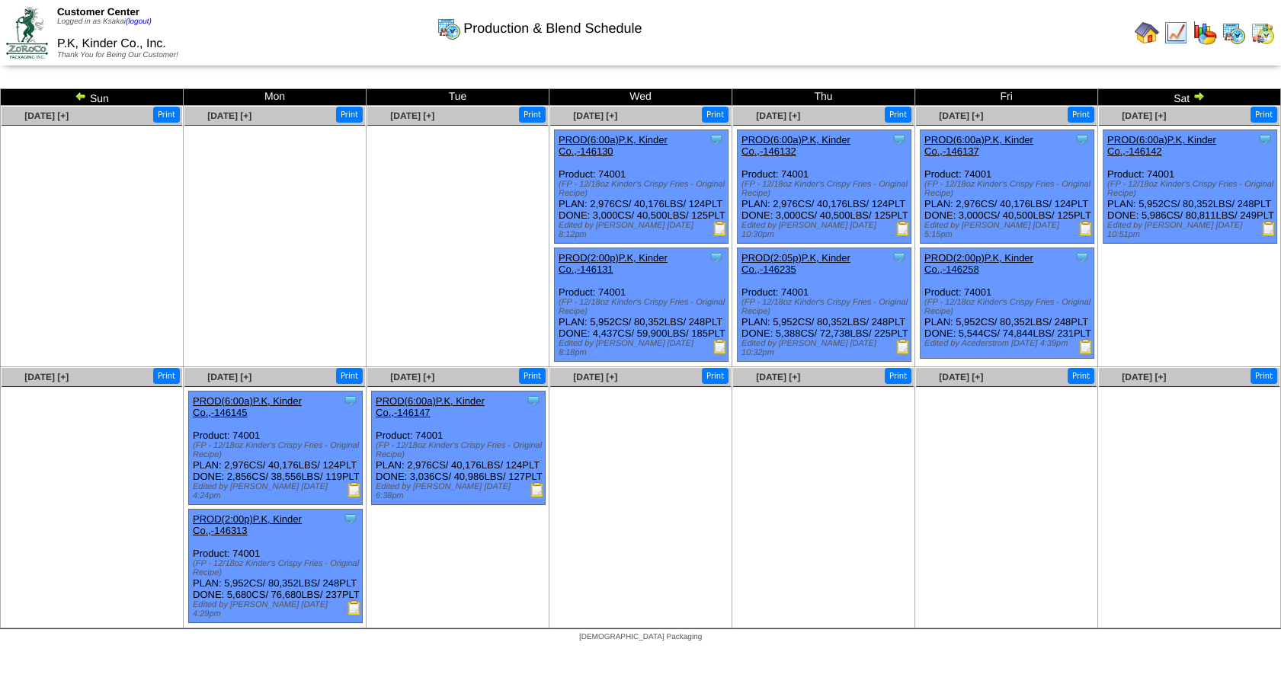
scroll to position [24, 0]
click at [1198, 67] on div "Customer Center Logged in as Ksakai (logout) P.K, Kinder Co., Inc. Thank You fo…" at bounding box center [640, 36] width 1281 height 72
click at [1196, 90] on img at bounding box center [1198, 96] width 12 height 12
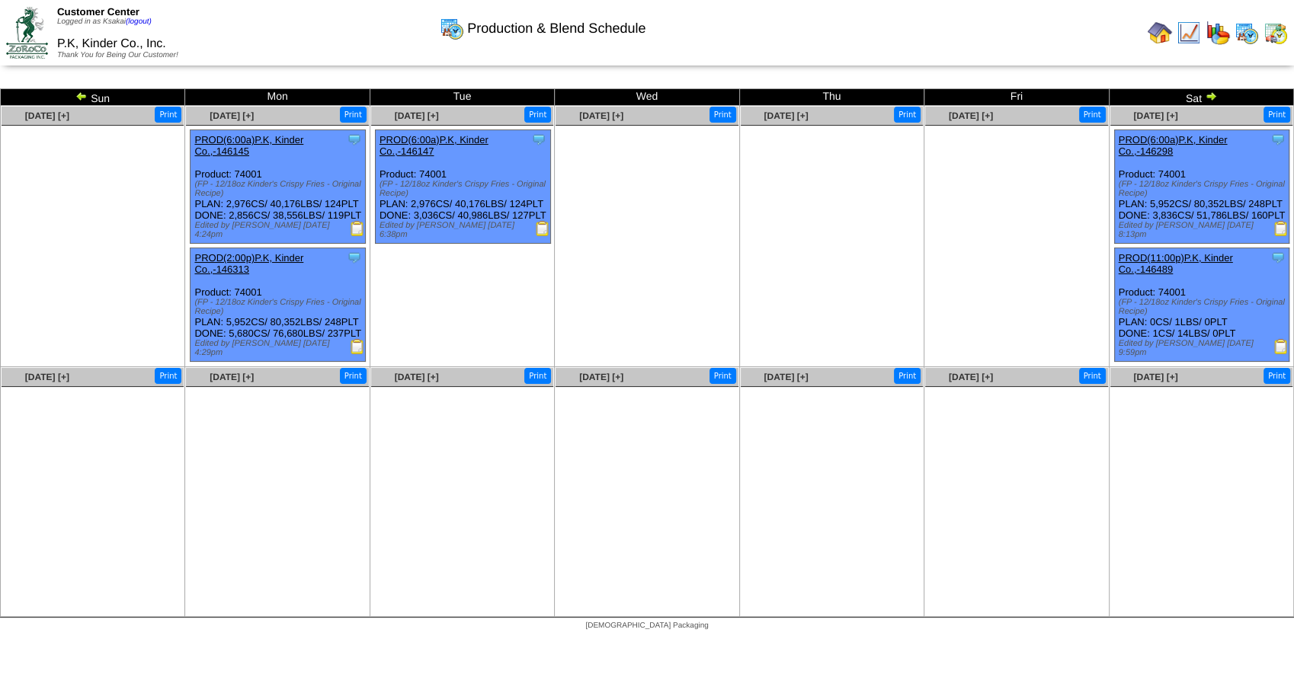
click at [1212, 91] on img at bounding box center [1211, 96] width 12 height 12
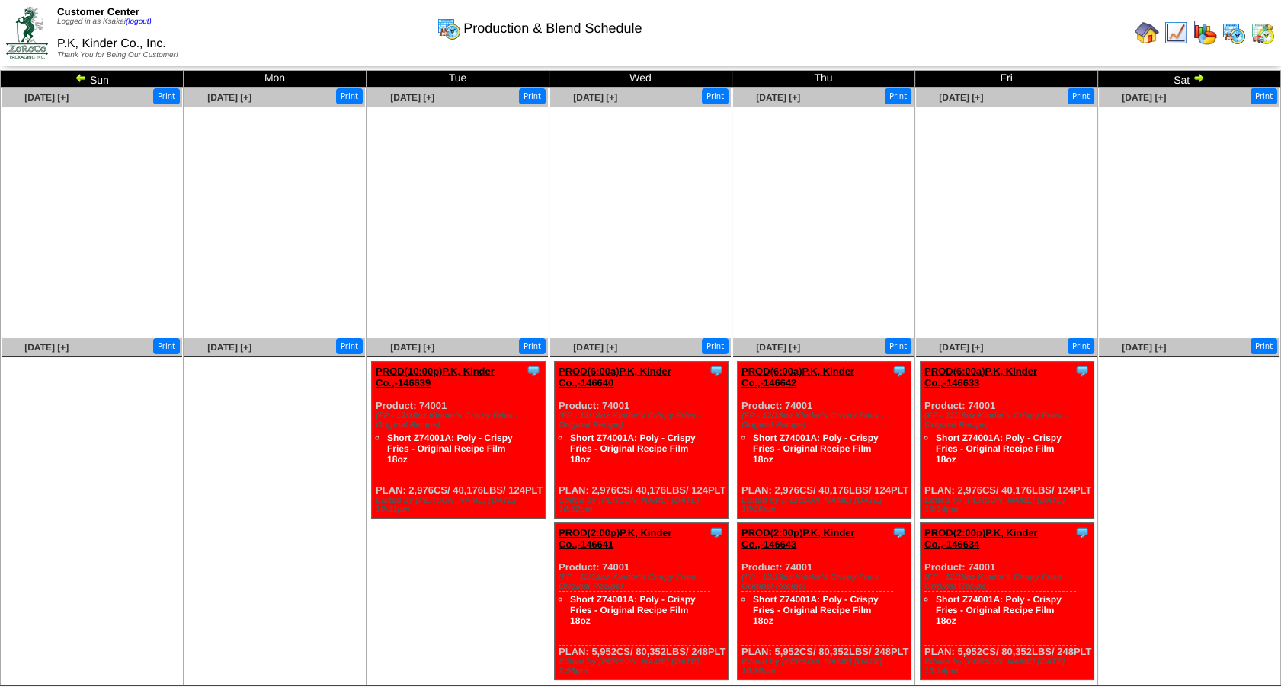
scroll to position [33, 0]
